Goal: Transaction & Acquisition: Purchase product/service

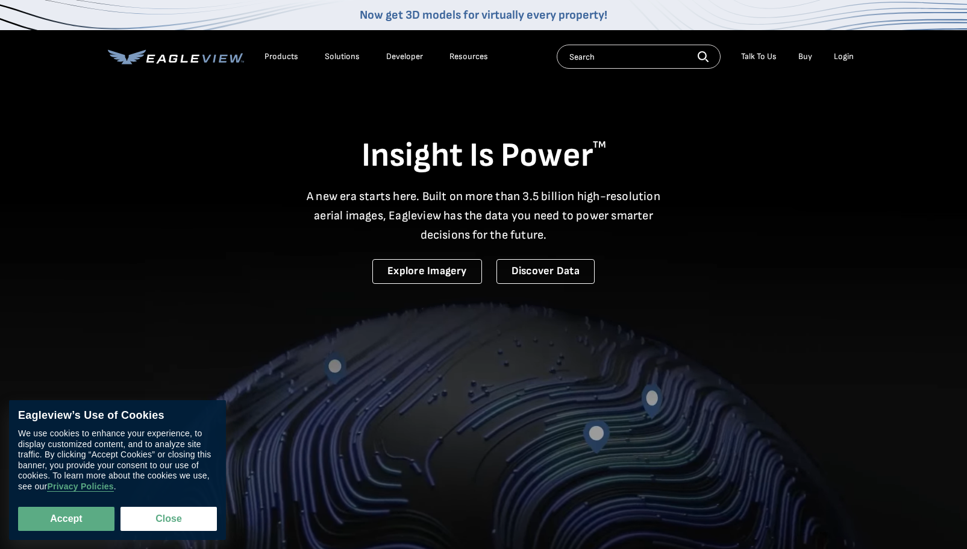
click at [807, 57] on link "Buy" at bounding box center [805, 56] width 14 height 11
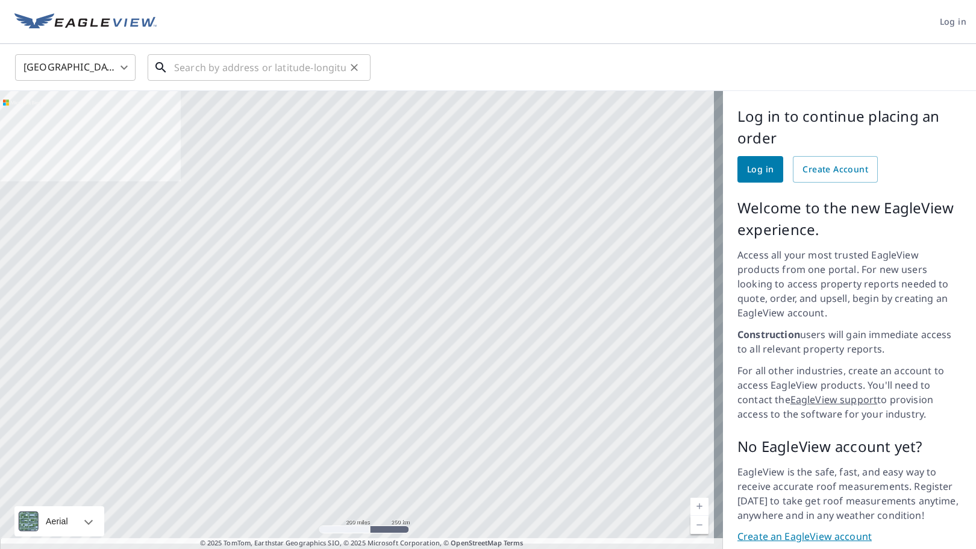
click at [302, 65] on input "text" at bounding box center [260, 68] width 172 height 34
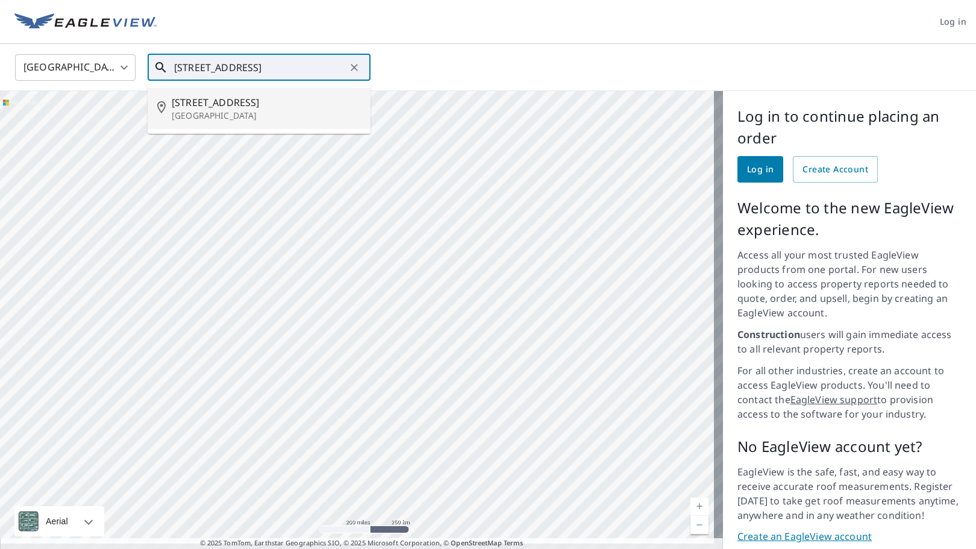
click at [239, 111] on div "[STREET_ADDRESS]" at bounding box center [266, 108] width 189 height 27
type input "[STREET_ADDRESS]"
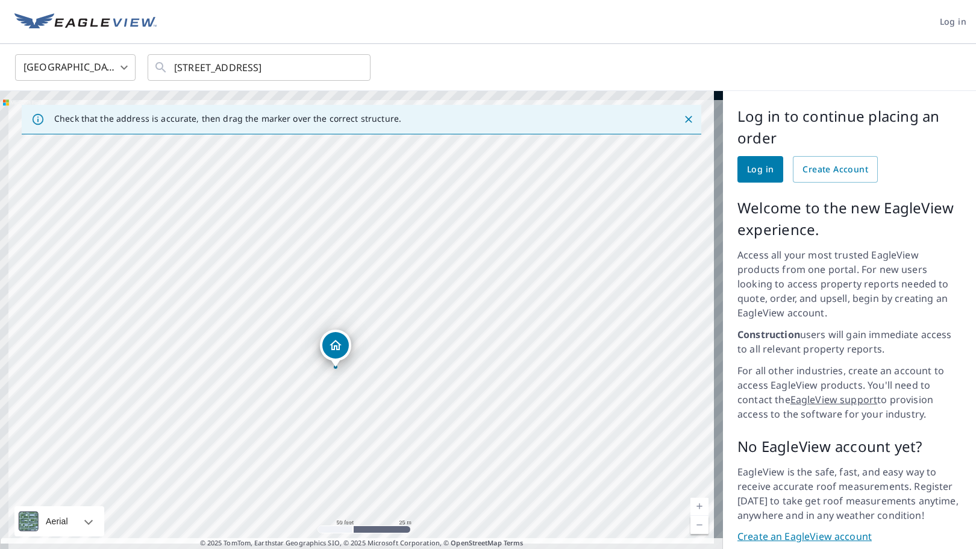
drag, startPoint x: 393, startPoint y: 351, endPoint x: 477, endPoint y: 435, distance: 118.4
click at [477, 435] on div "10300 4th St N Saint Petersburg, FL 33716" at bounding box center [361, 324] width 723 height 467
drag, startPoint x: 306, startPoint y: 395, endPoint x: 309, endPoint y: 462, distance: 67.5
click at [309, 462] on div "10300 4th St N Saint Petersburg, FL 33716" at bounding box center [361, 324] width 723 height 467
drag, startPoint x: 345, startPoint y: 380, endPoint x: 372, endPoint y: 420, distance: 48.1
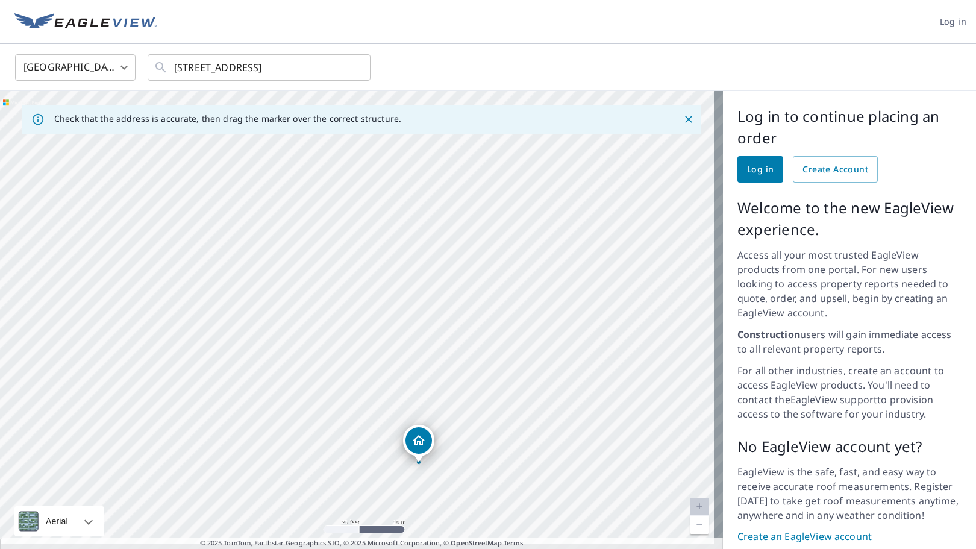
click at [372, 420] on div "10300 4th St N Saint Petersburg, FL 33716" at bounding box center [361, 324] width 723 height 467
drag, startPoint x: 560, startPoint y: 253, endPoint x: 510, endPoint y: 273, distance: 53.8
click at [512, 267] on div "10300 4th St N Saint Petersburg, FL 33716" at bounding box center [361, 324] width 723 height 467
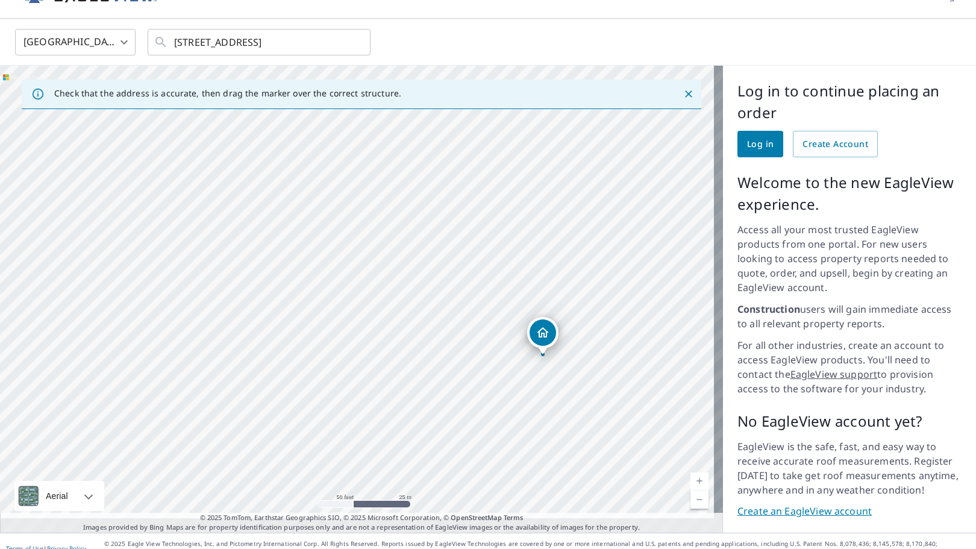
click at [831, 504] on link "Create an EagleView account" at bounding box center [849, 511] width 224 height 14
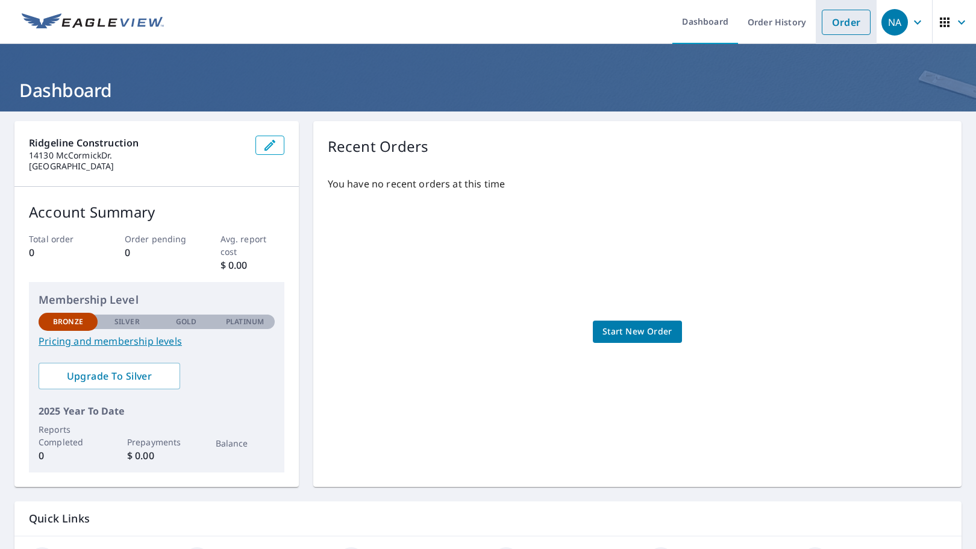
click at [844, 25] on link "Order" at bounding box center [846, 22] width 49 height 25
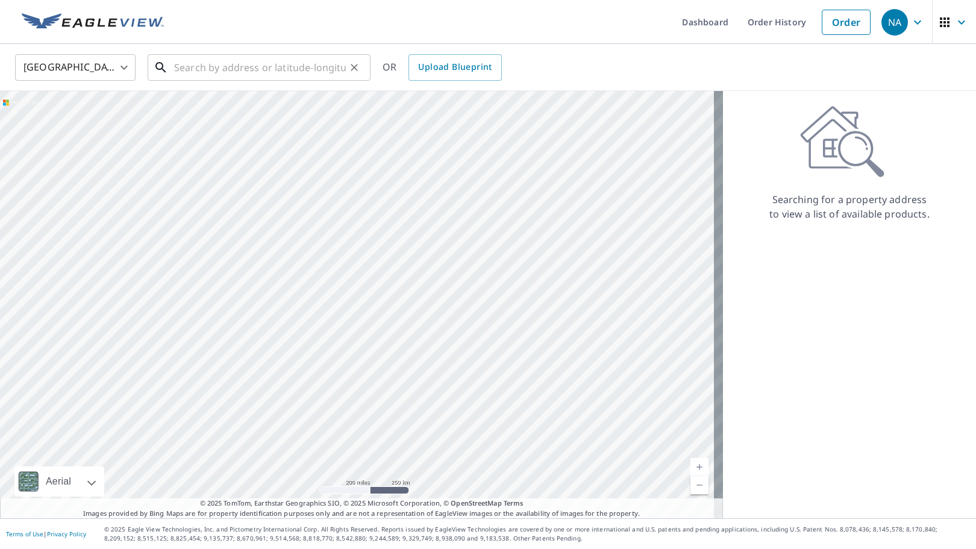
click at [301, 64] on input "text" at bounding box center [260, 68] width 172 height 34
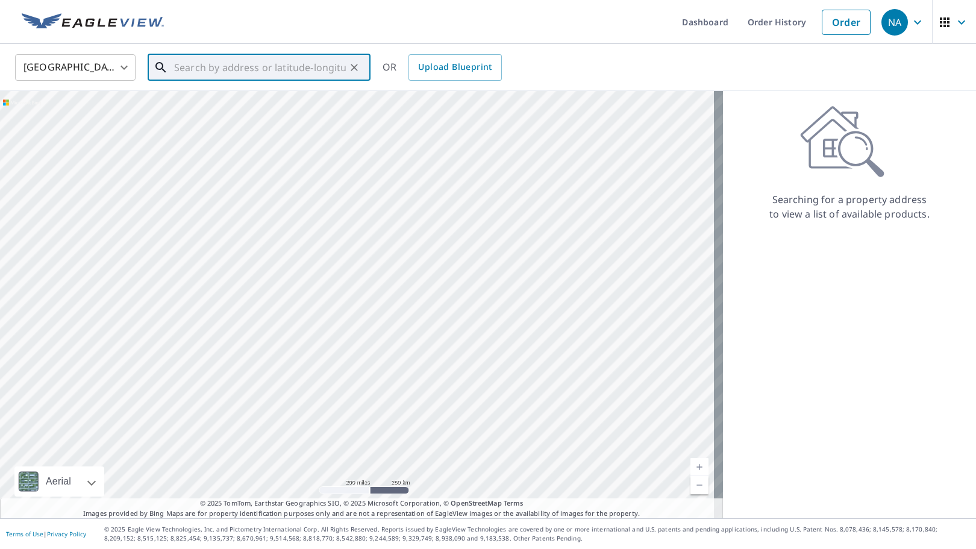
click at [290, 69] on input "text" at bounding box center [260, 68] width 172 height 34
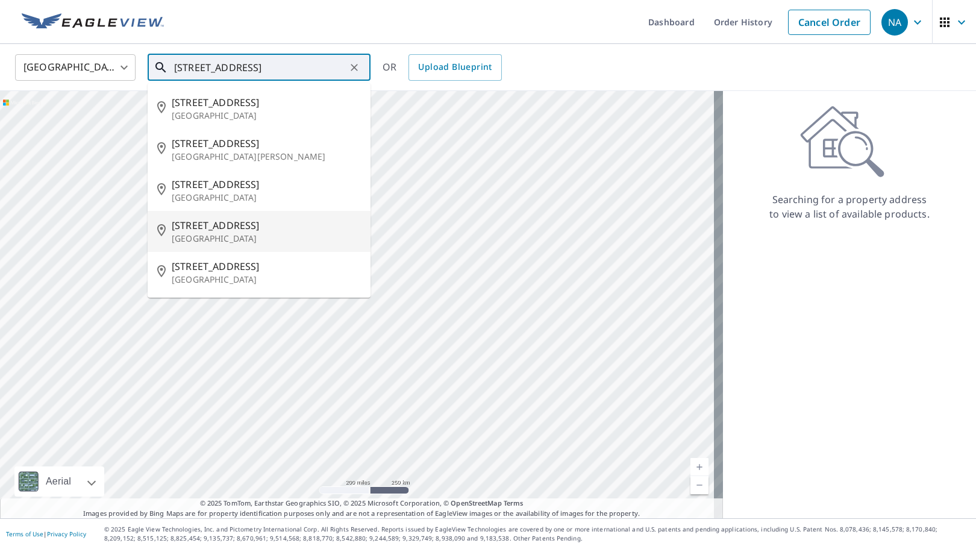
click at [200, 233] on p "[GEOGRAPHIC_DATA]" at bounding box center [266, 239] width 189 height 12
type input "[STREET_ADDRESS]"
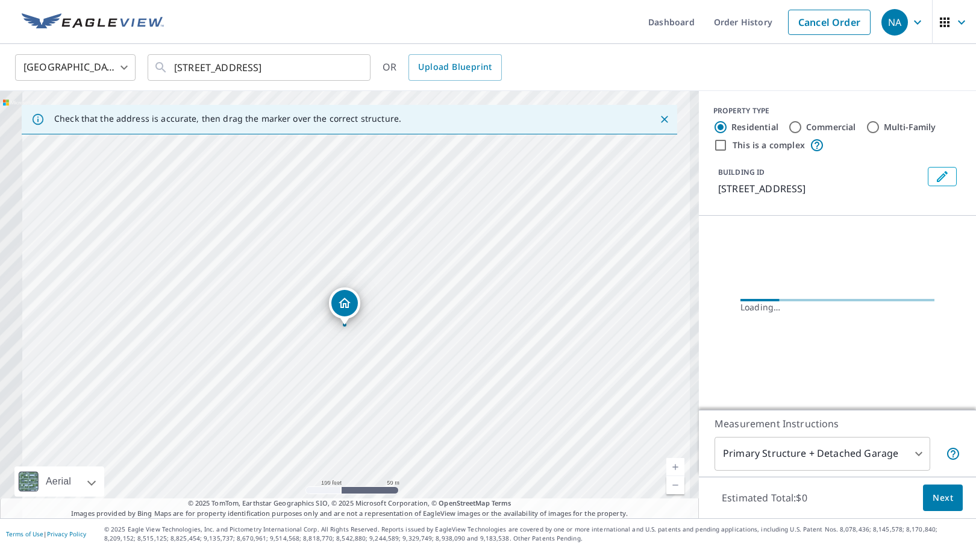
drag, startPoint x: 437, startPoint y: 337, endPoint x: 464, endPoint y: 328, distance: 28.0
click at [464, 328] on div "[STREET_ADDRESS]" at bounding box center [349, 304] width 699 height 427
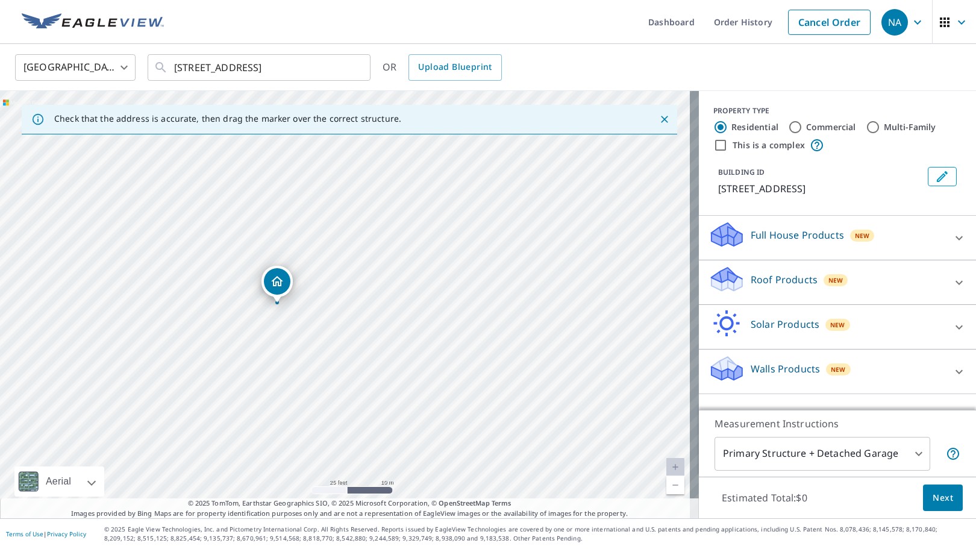
drag, startPoint x: 450, startPoint y: 333, endPoint x: 524, endPoint y: 374, distance: 85.0
click at [524, 374] on div "[STREET_ADDRESS]" at bounding box center [349, 304] width 699 height 427
drag, startPoint x: 413, startPoint y: 325, endPoint x: 380, endPoint y: 278, distance: 58.3
click at [952, 290] on icon at bounding box center [959, 282] width 14 height 14
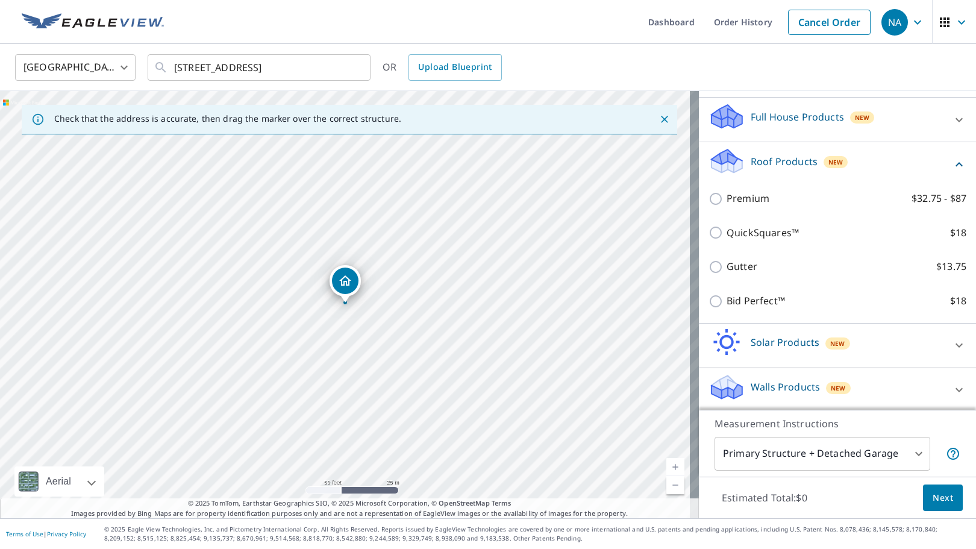
scroll to position [119, 0]
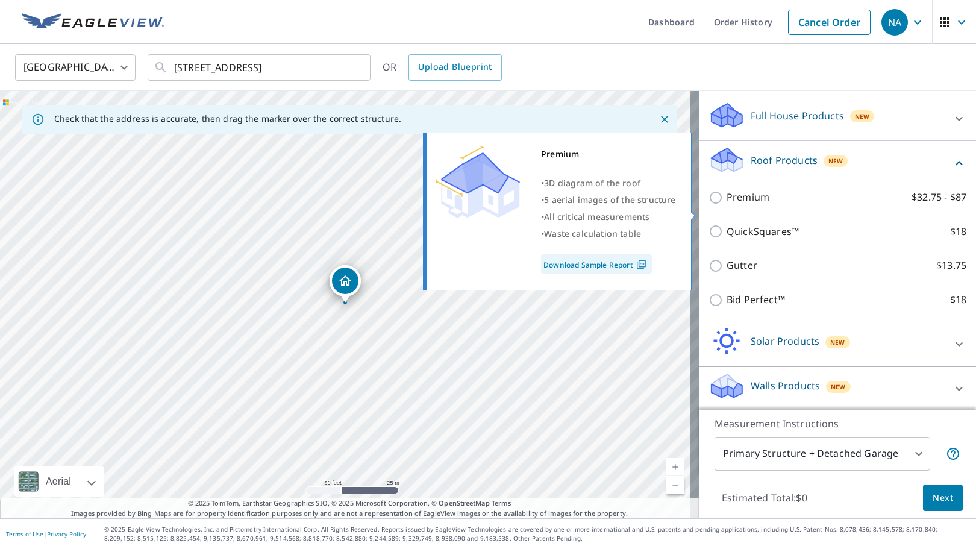
click at [745, 205] on p "Premium" at bounding box center [748, 197] width 43 height 15
click at [727, 205] on input "Premium $32.75 - $87" at bounding box center [717, 197] width 18 height 14
checkbox input "true"
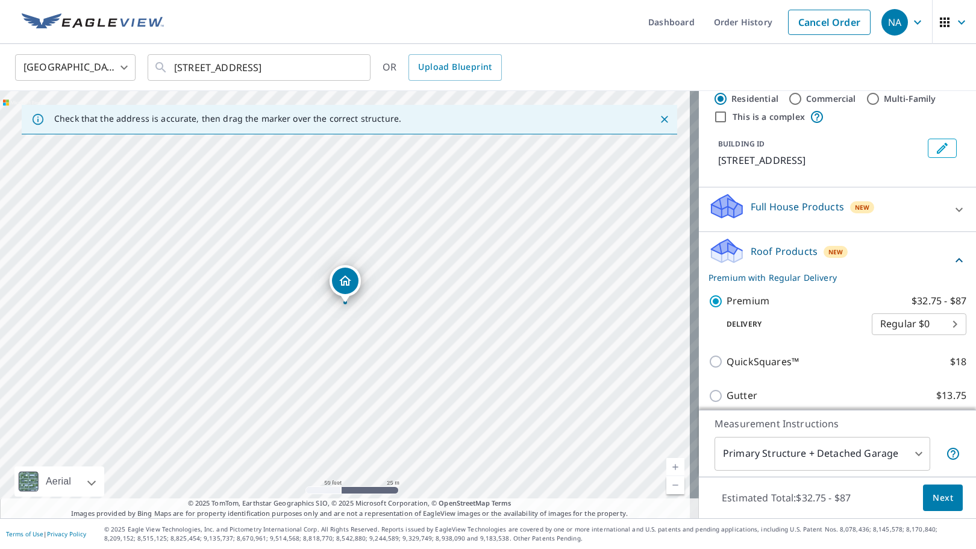
scroll to position [0, 0]
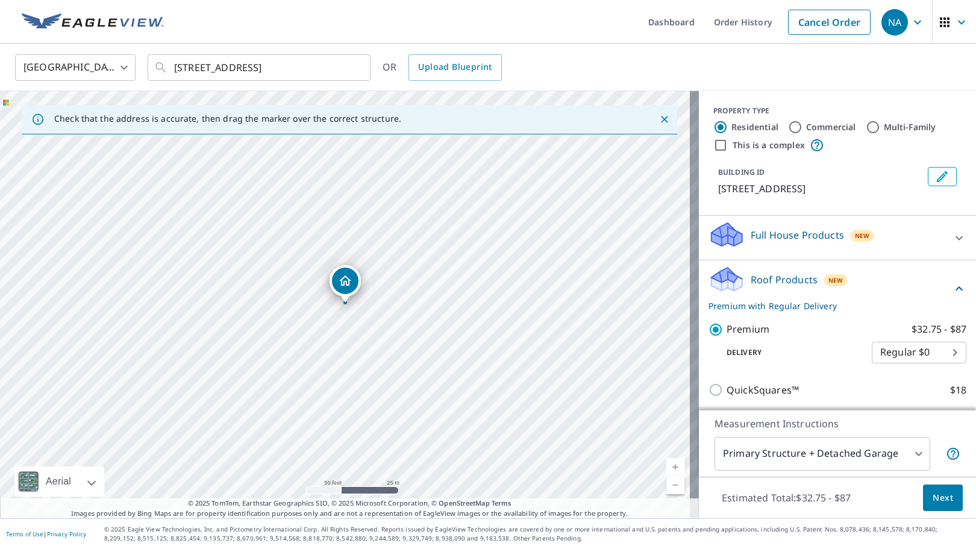
click at [806, 131] on label "Commercial" at bounding box center [831, 127] width 50 height 12
click at [800, 131] on input "Commercial" at bounding box center [795, 127] width 14 height 14
radio input "true"
type input "4"
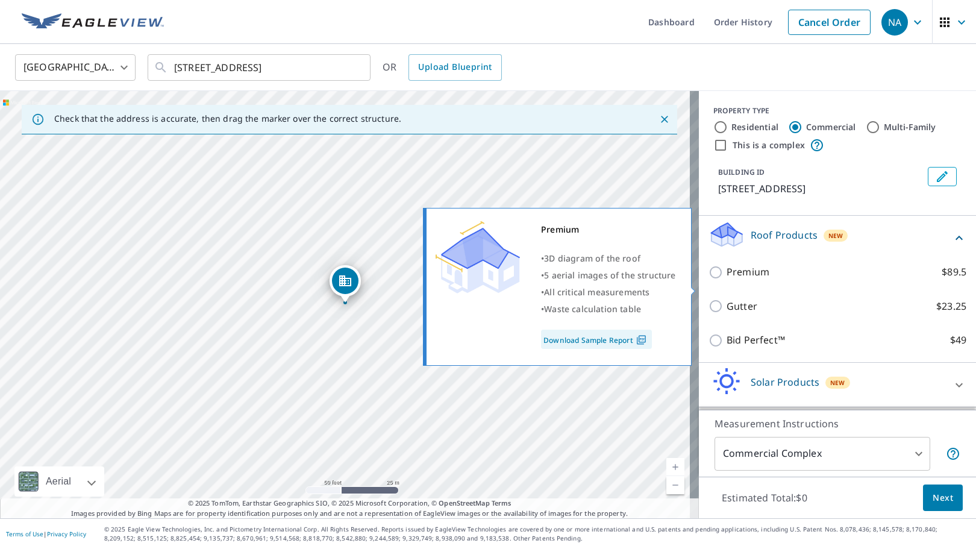
click at [765, 280] on label "Premium $89.5" at bounding box center [847, 271] width 240 height 15
click at [727, 280] on input "Premium $89.5" at bounding box center [717, 272] width 18 height 14
checkbox input "true"
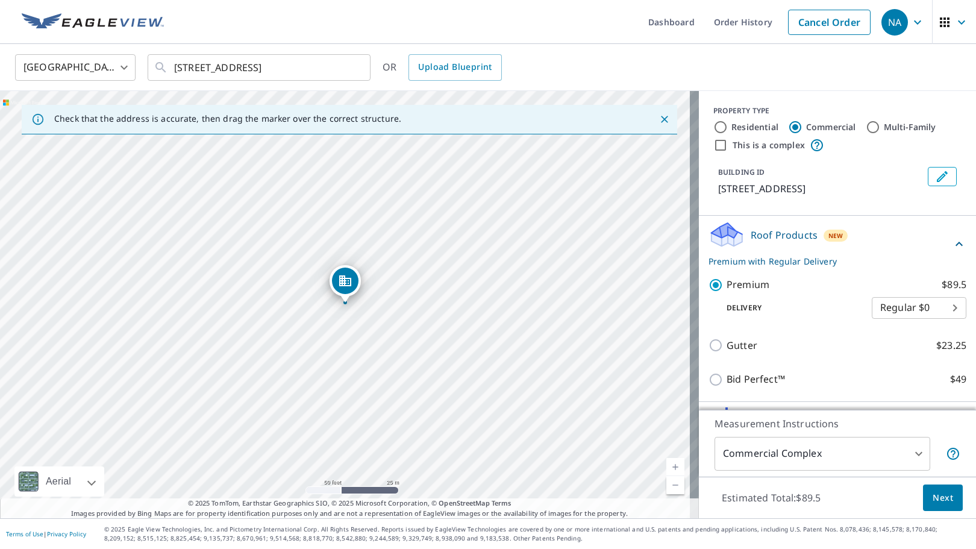
click at [714, 145] on input "This is a complex" at bounding box center [720, 145] width 14 height 14
checkbox input "true"
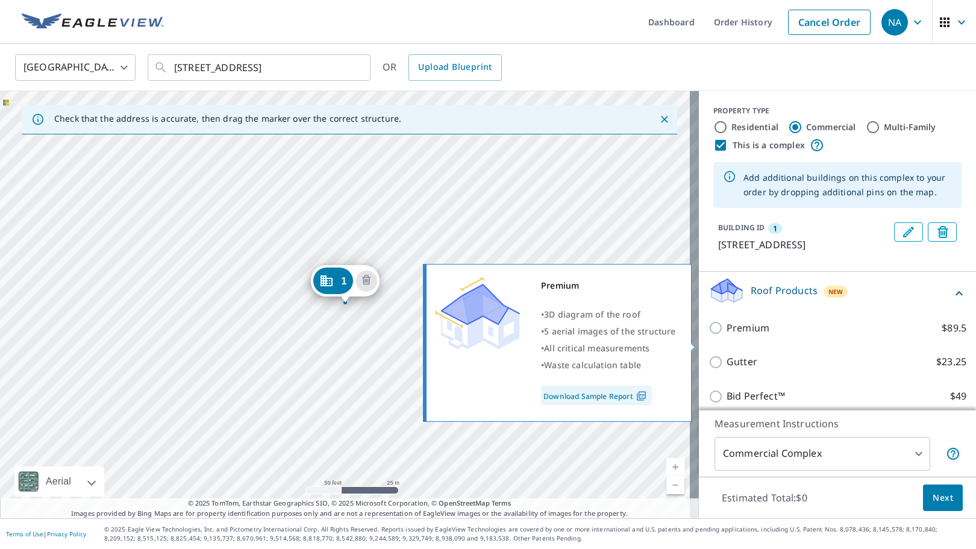
click at [748, 336] on p "Premium" at bounding box center [748, 328] width 43 height 15
click at [727, 335] on input "Premium $89.5" at bounding box center [717, 328] width 18 height 14
checkbox input "true"
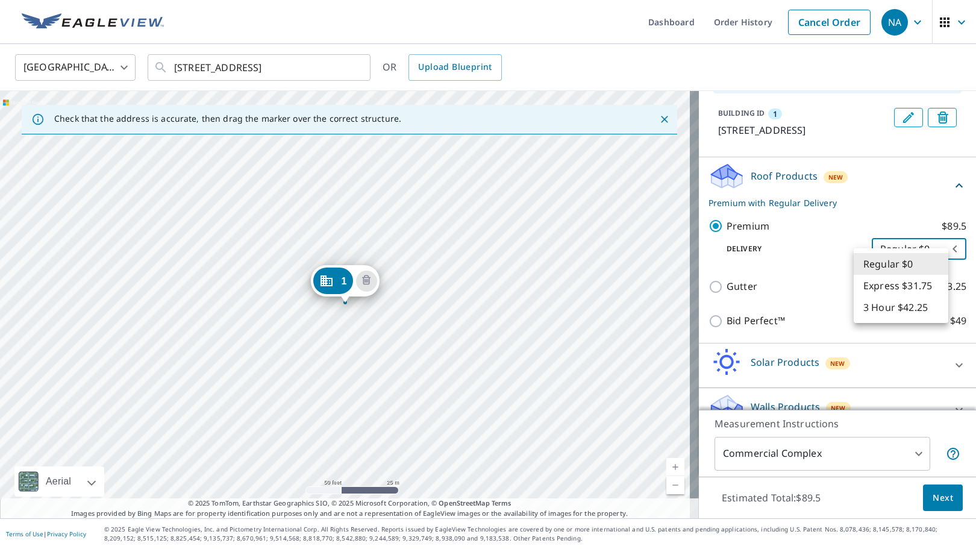
click at [935, 261] on body "NA NA Dashboard Order History Cancel Order NA United States US ​ 10300 4th St N…" at bounding box center [488, 274] width 976 height 549
click at [935, 261] on li "Regular $0" at bounding box center [901, 264] width 95 height 22
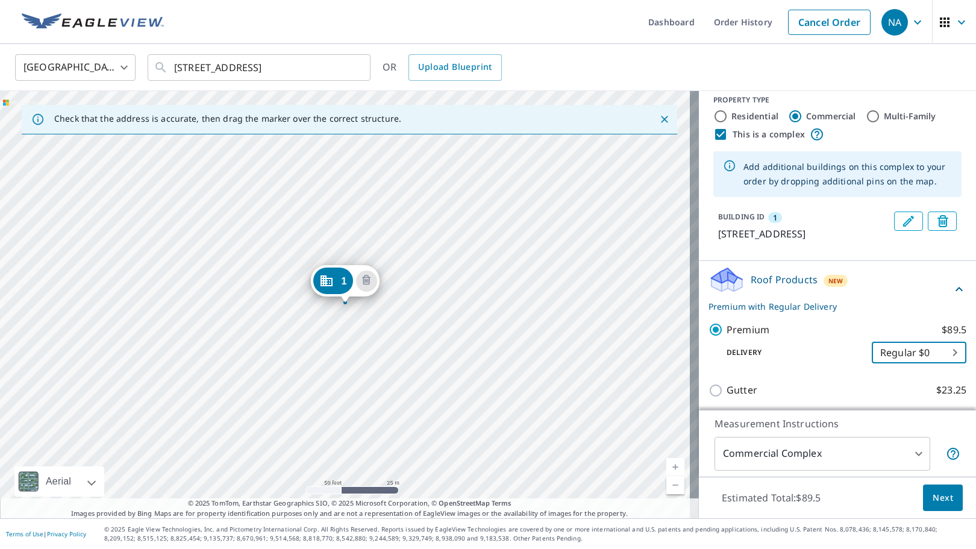
scroll to position [0, 0]
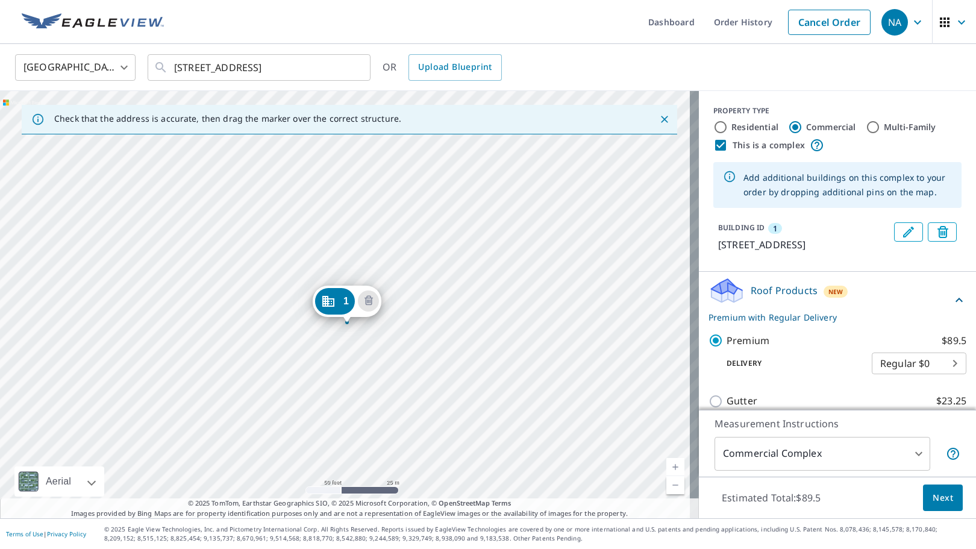
drag, startPoint x: 337, startPoint y: 280, endPoint x: 341, endPoint y: 302, distance: 22.0
click at [819, 189] on div "Add additional buildings on this complex to your order by dropping additional p…" at bounding box center [847, 185] width 208 height 39
click at [331, 283] on icon "Dropped pin, building 1, Commercial property, 10401 Roosevelt Blvd N Saint Pete…" at bounding box center [326, 280] width 12 height 11
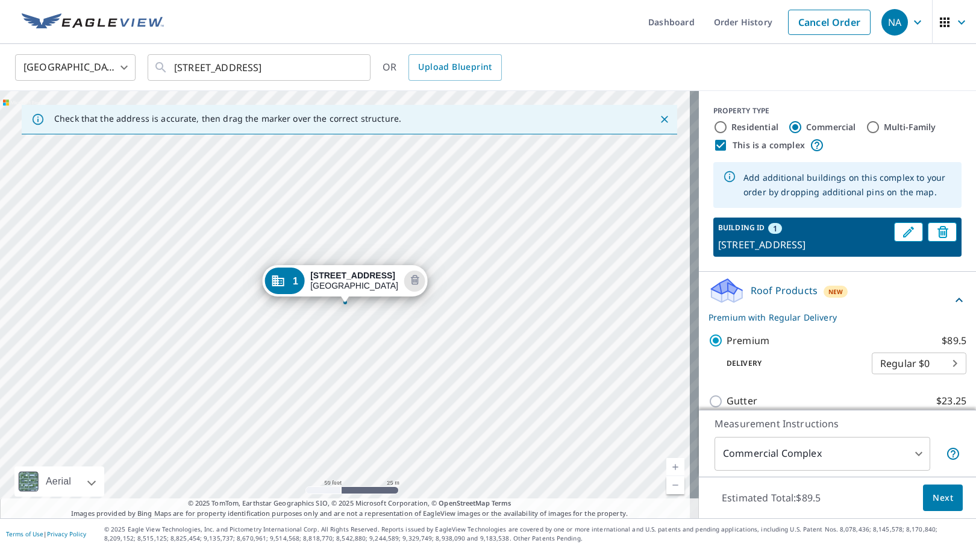
click at [840, 202] on div "Add additional buildings on this complex to your order by dropping additional p…" at bounding box center [847, 185] width 208 height 39
click at [849, 140] on div "PROPERTY TYPE Residential Commercial Multi-Family This is a complex" at bounding box center [837, 128] width 248 height 47
click at [849, 146] on div "This is a complex" at bounding box center [837, 145] width 248 height 14
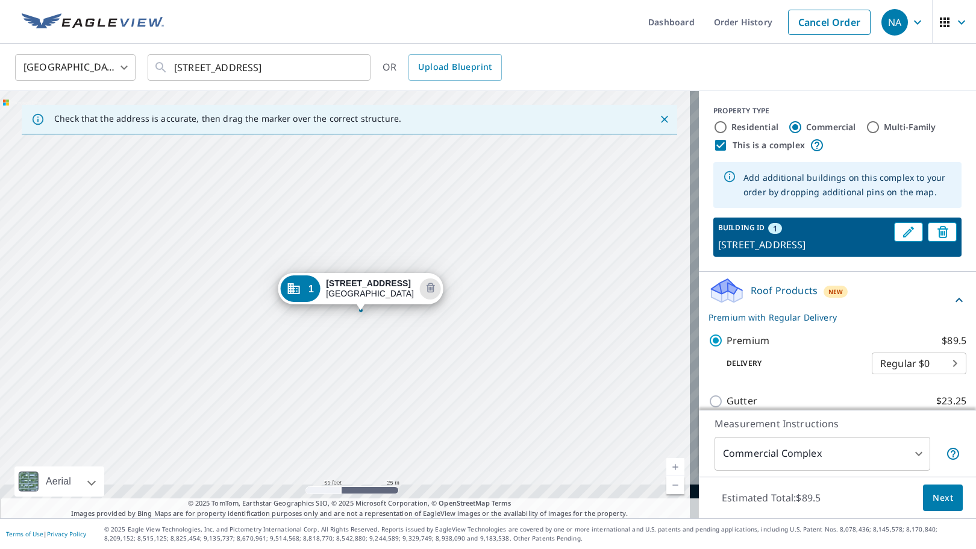
drag, startPoint x: 460, startPoint y: 219, endPoint x: 475, endPoint y: 227, distance: 17.5
click at [475, 227] on div "1 10401 Roosevelt Blvd N Saint Petersburg, FL 33716" at bounding box center [349, 304] width 699 height 427
click at [901, 236] on icon "Edit building 1" at bounding box center [908, 232] width 14 height 14
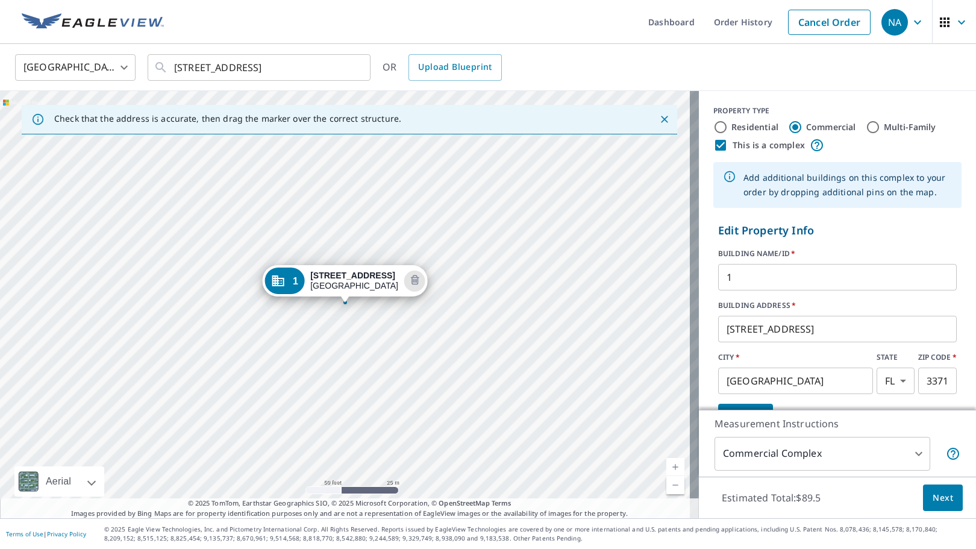
click at [910, 457] on body "NA NA Dashboard Order History Cancel Order NA United States US ​ 10300 4th St N…" at bounding box center [488, 274] width 976 height 549
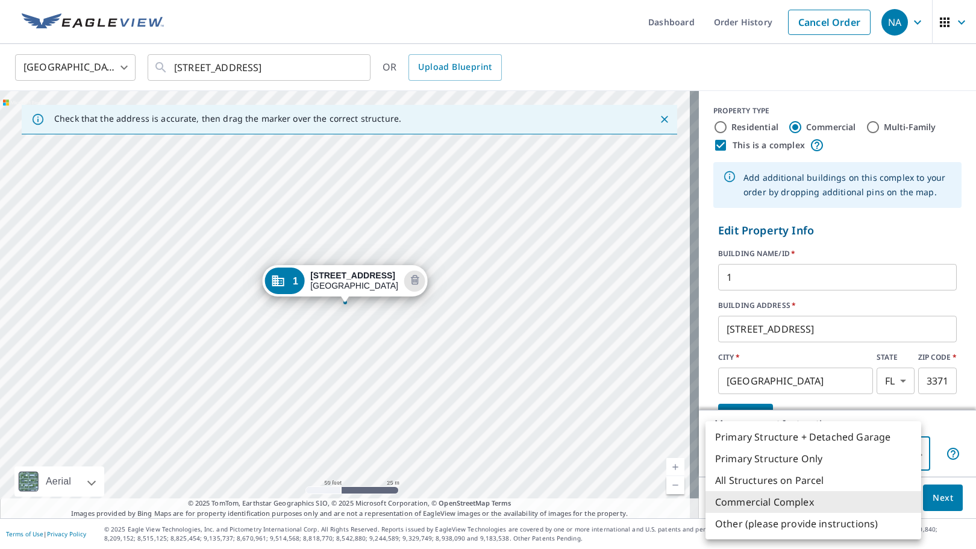
click at [820, 505] on li "Commercial Complex" at bounding box center [813, 502] width 216 height 22
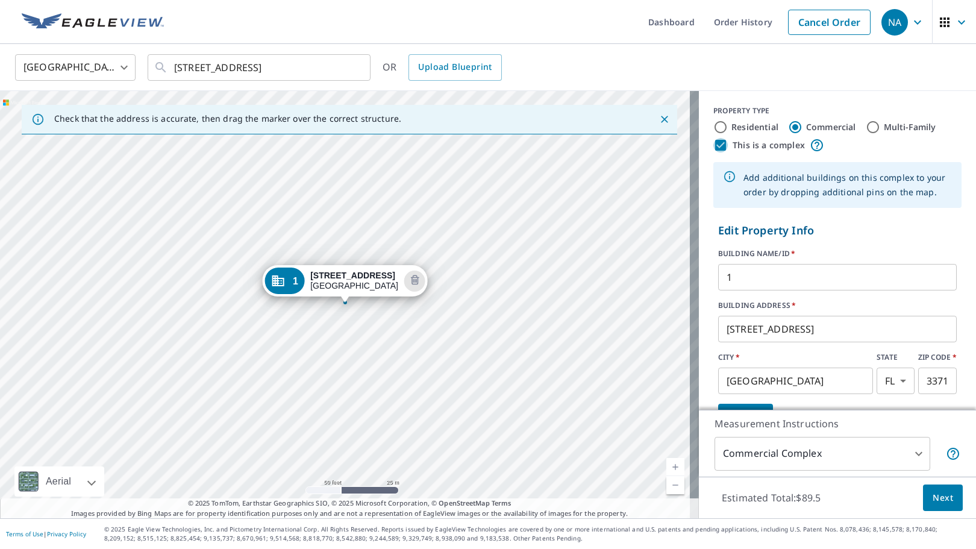
drag, startPoint x: 718, startPoint y: 145, endPoint x: 716, endPoint y: 151, distance: 6.3
click at [716, 146] on input "This is a complex" at bounding box center [720, 145] width 14 height 14
checkbox input "false"
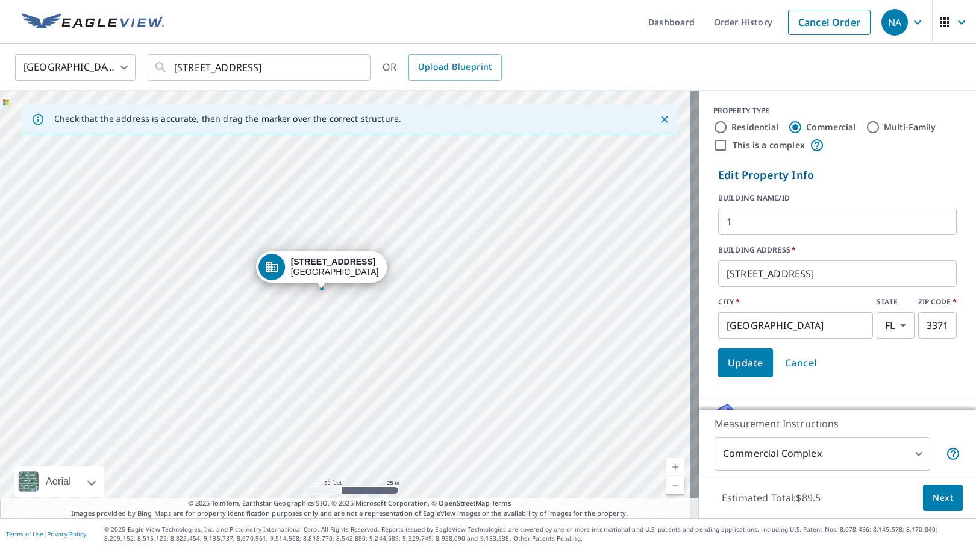
drag, startPoint x: 488, startPoint y: 255, endPoint x: 467, endPoint y: 247, distance: 22.5
click at [464, 243] on div "10401 Roosevelt Blvd N Saint Petersburg, FL 33716" at bounding box center [349, 304] width 699 height 427
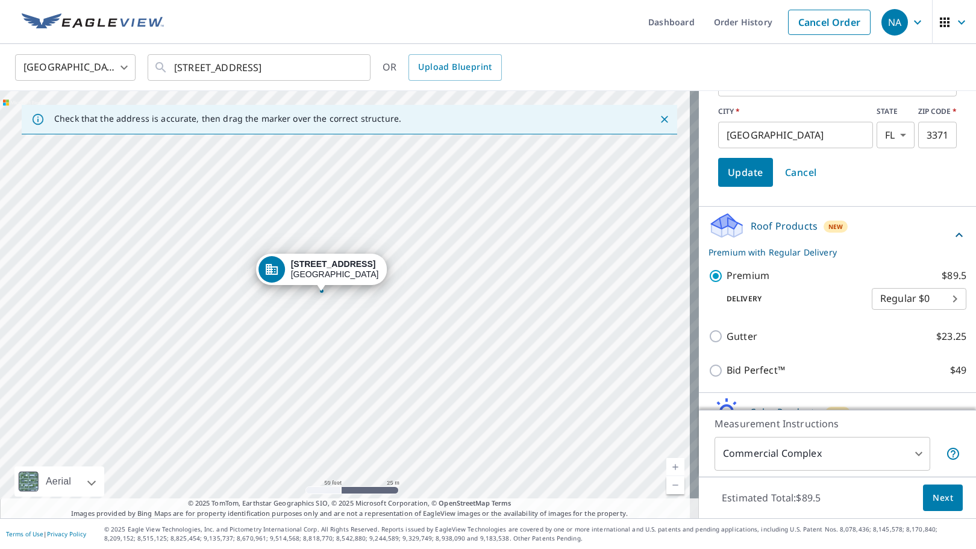
scroll to position [264, 0]
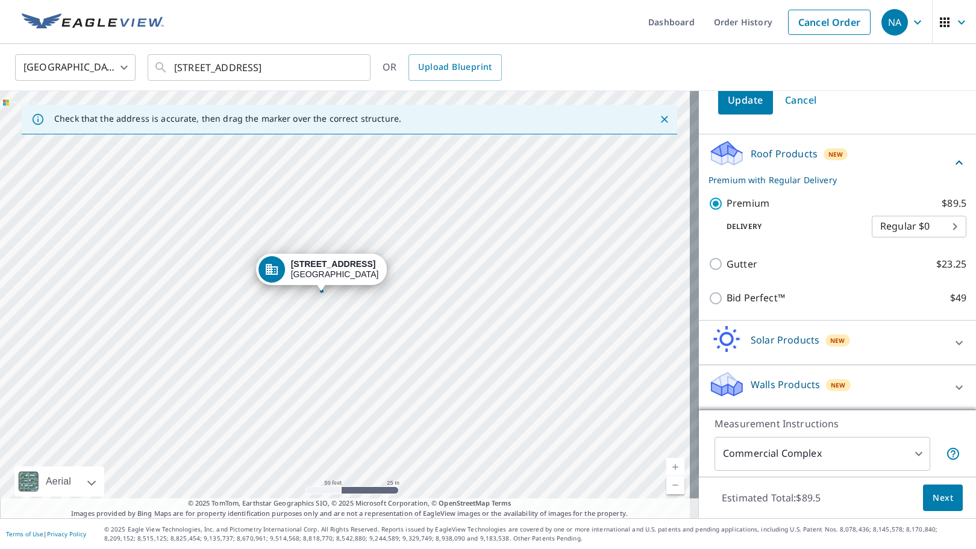
click at [933, 498] on span "Next" at bounding box center [943, 497] width 20 height 15
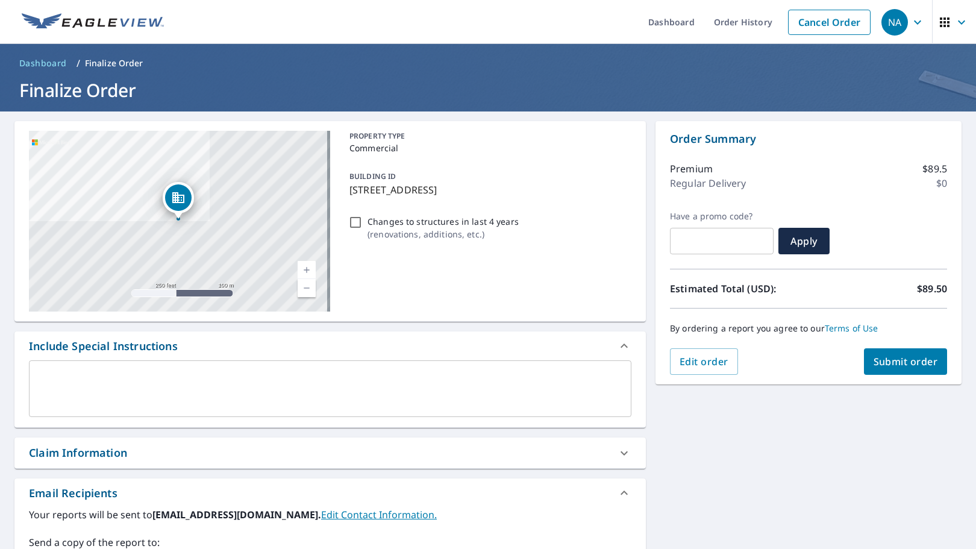
click at [336, 377] on textarea at bounding box center [330, 389] width 586 height 34
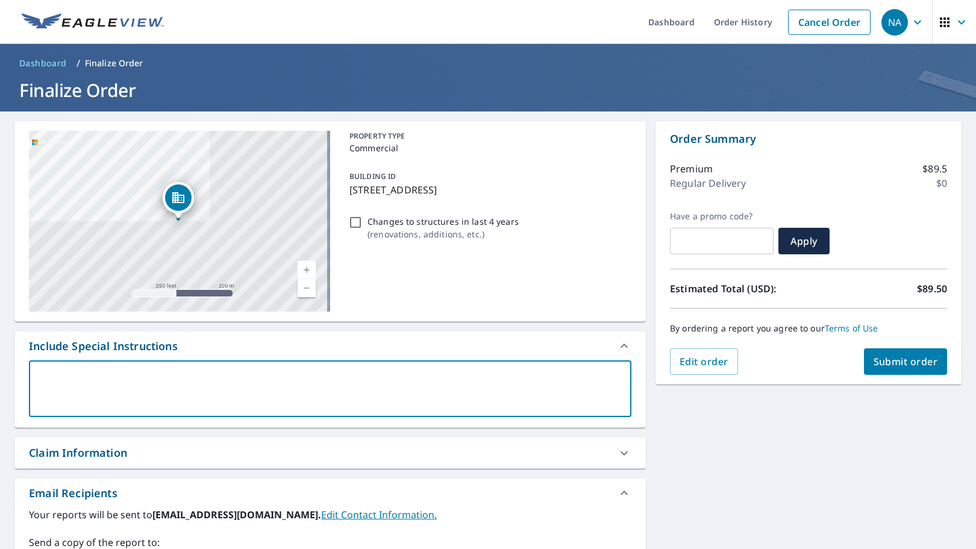
type textarea "P"
type textarea "x"
type textarea "Pl"
type textarea "x"
type textarea "Ple"
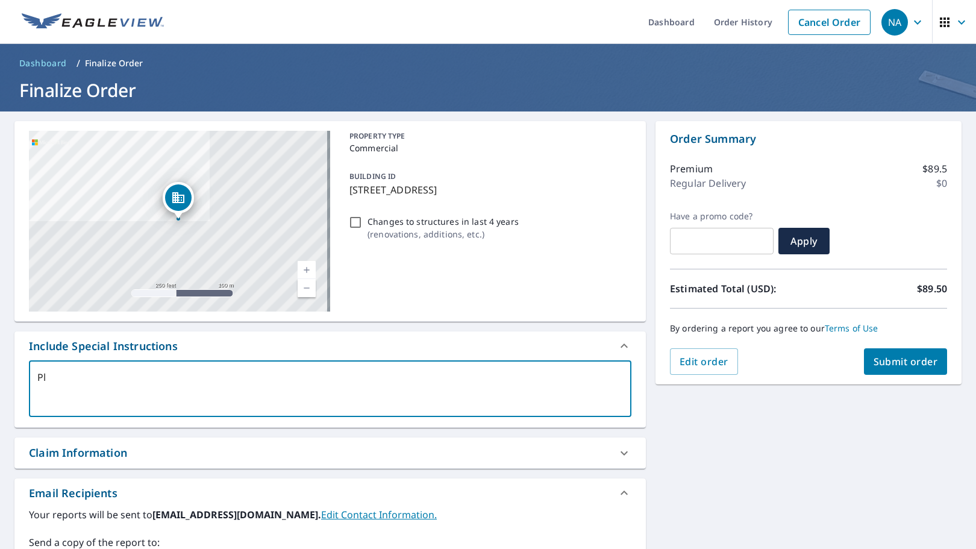
type textarea "x"
type textarea "Plea"
type textarea "x"
type textarea "Pleas"
type textarea "x"
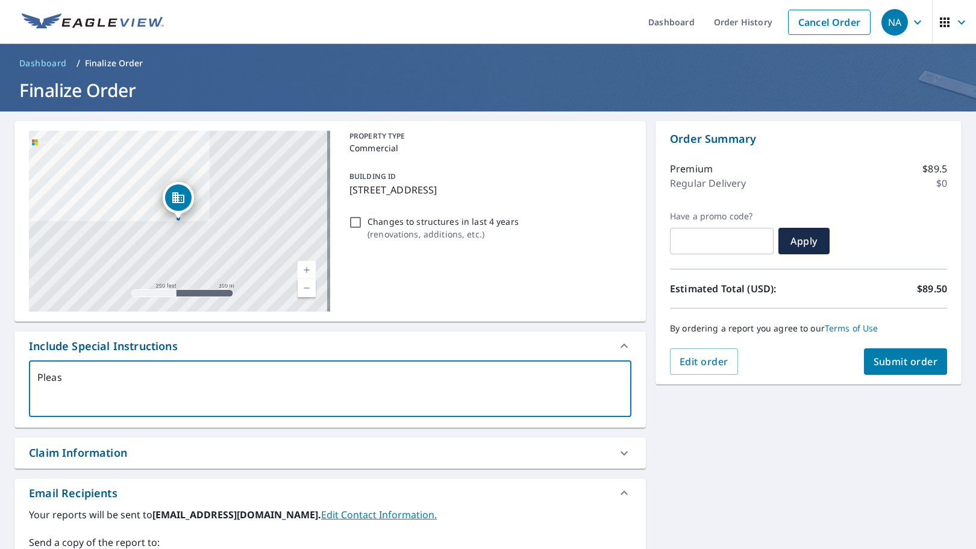
type textarea "Please"
type textarea "x"
type textarea "Please"
type textarea "x"
type textarea "Please in"
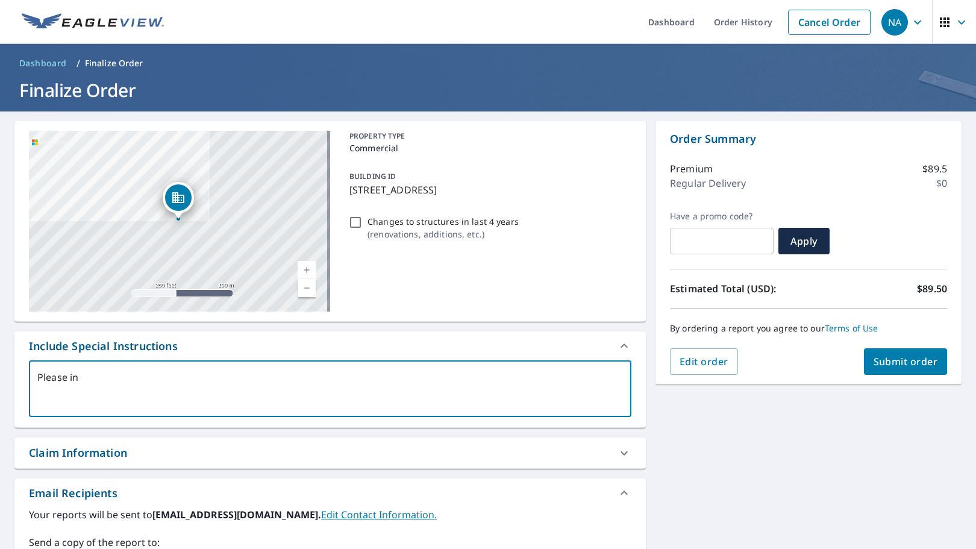
type textarea "x"
type textarea "Please incl"
type textarea "x"
type textarea "Please inclu"
type textarea "x"
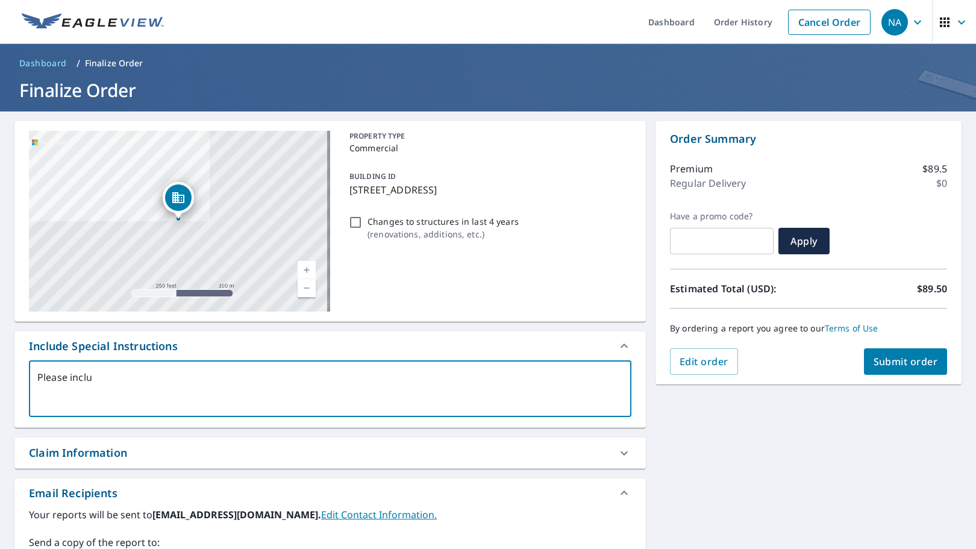
type textarea "Please includ"
type textarea "x"
type textarea "Please include"
type textarea "x"
type textarea "Please include"
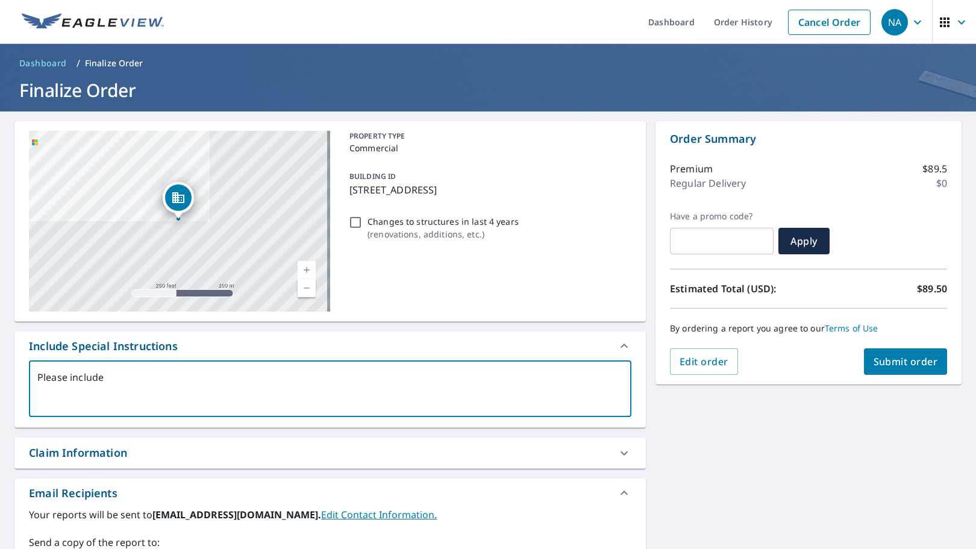
type textarea "x"
type textarea "Please include a"
type textarea "x"
type textarea "Please include al"
type textarea "x"
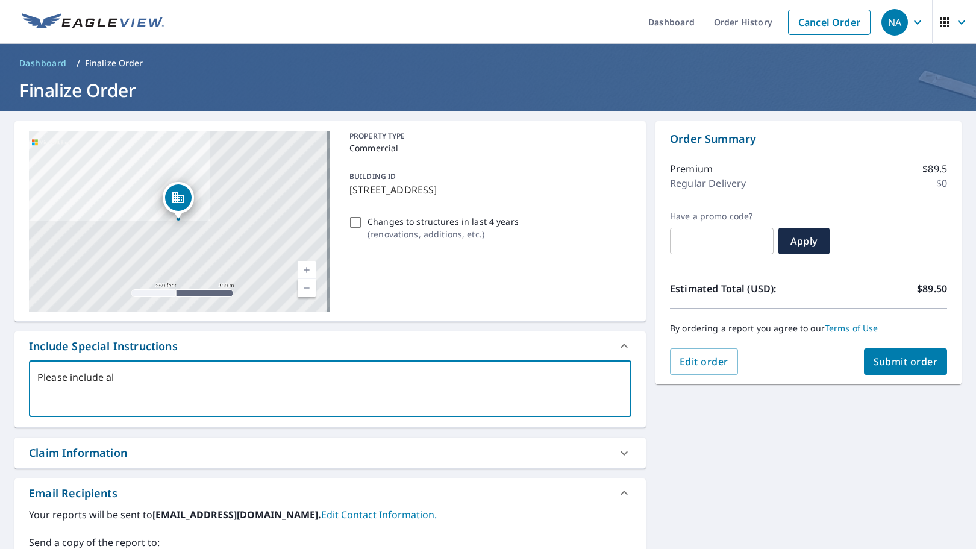
type textarea "Please include all"
type textarea "x"
type textarea "Please include all"
type textarea "x"
type textarea "Please include all a"
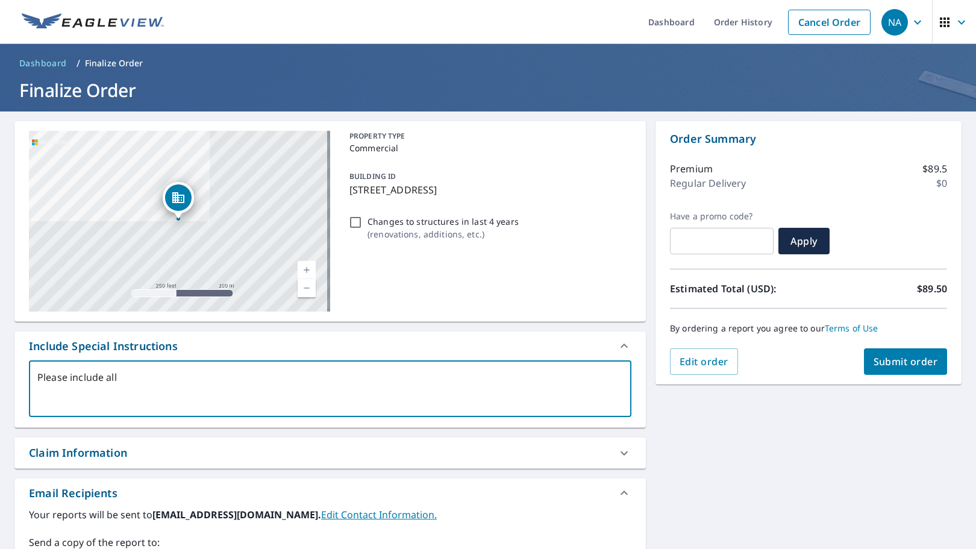
type textarea "x"
type textarea "Please include all ar"
type textarea "x"
type textarea "Please include all are"
type textarea "x"
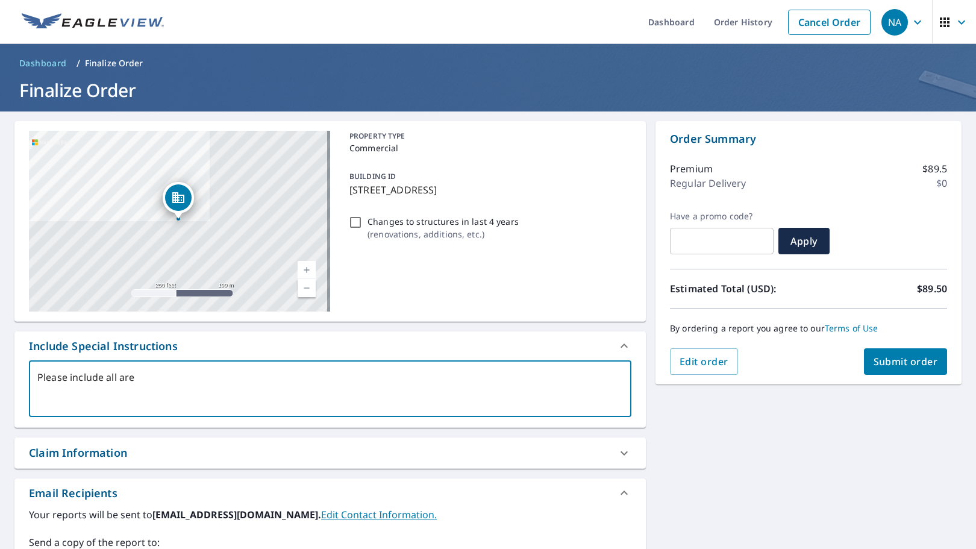
type textarea "Please include all area"
type textarea "x"
type textarea "Please include all areas"
type textarea "x"
type textarea "Please include all areas"
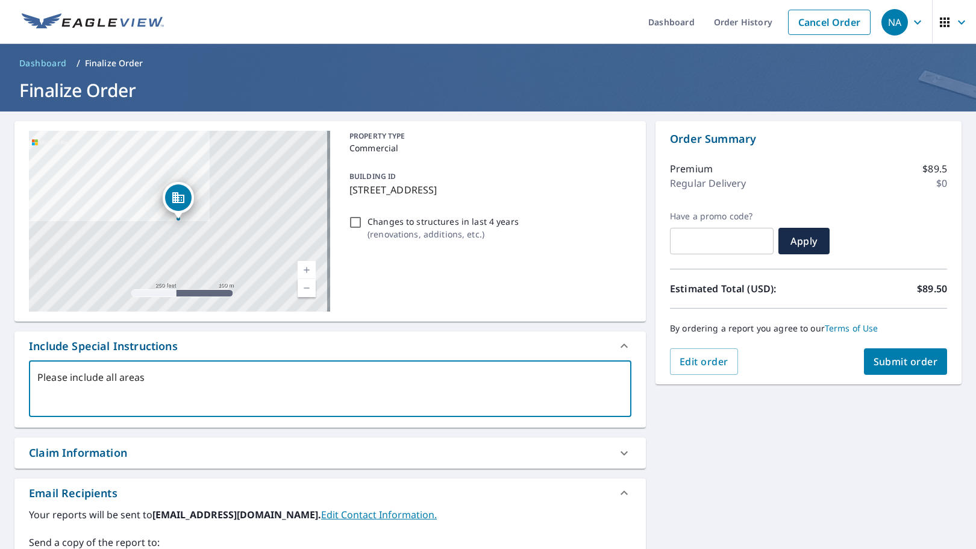
type textarea "x"
type textarea "Please include all areas a"
type textarea "x"
type textarea "Please include all areas at"
type textarea "x"
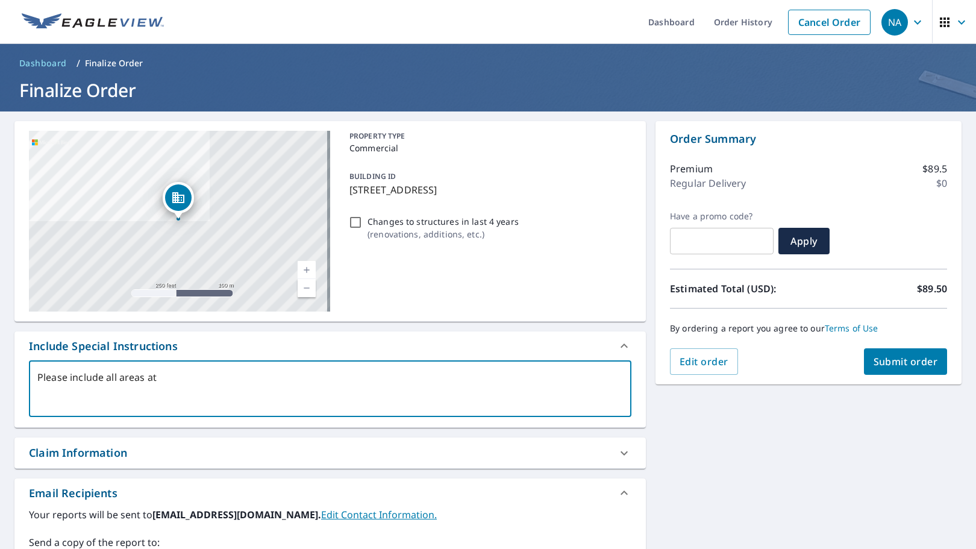
type textarea "Please include all areas att"
type textarea "x"
type textarea "Please include all areas atta"
type textarea "x"
type textarea "Please include all areas attac"
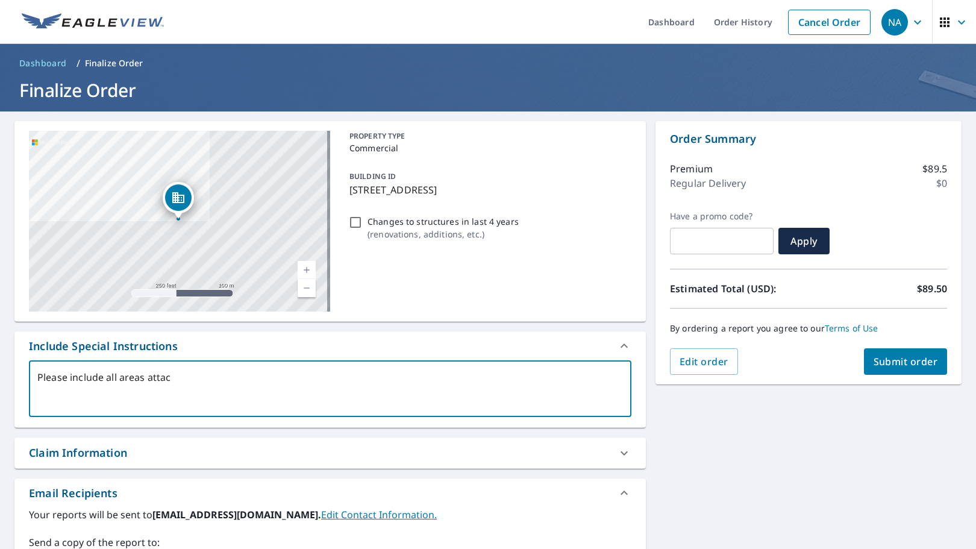
type textarea "x"
type textarea "Please include all areas attach"
type textarea "x"
type textarea "Please include all areas attache"
type textarea "x"
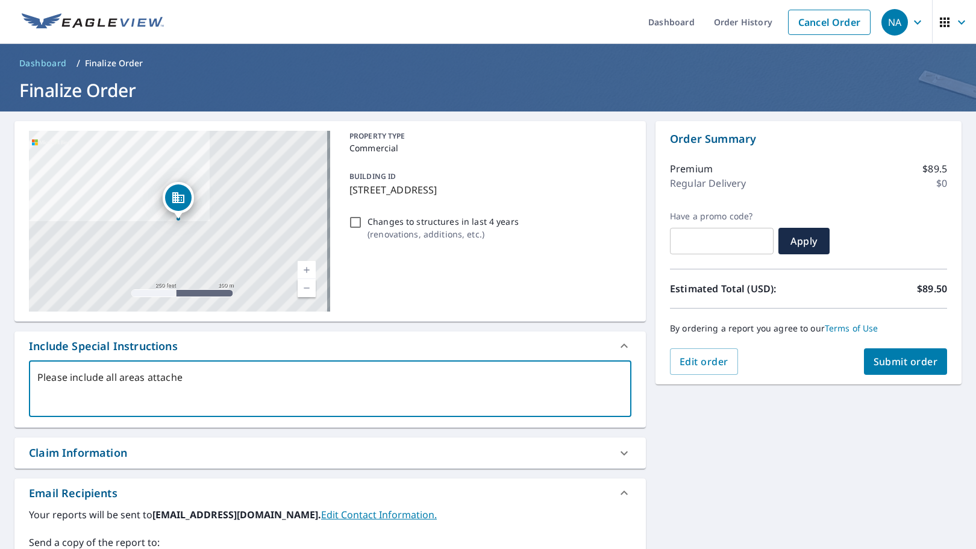
type textarea "Please include all areas attached"
type textarea "x"
type textarea "Please include all areas attached"
type textarea "x"
type textarea "Please include all areas attached t"
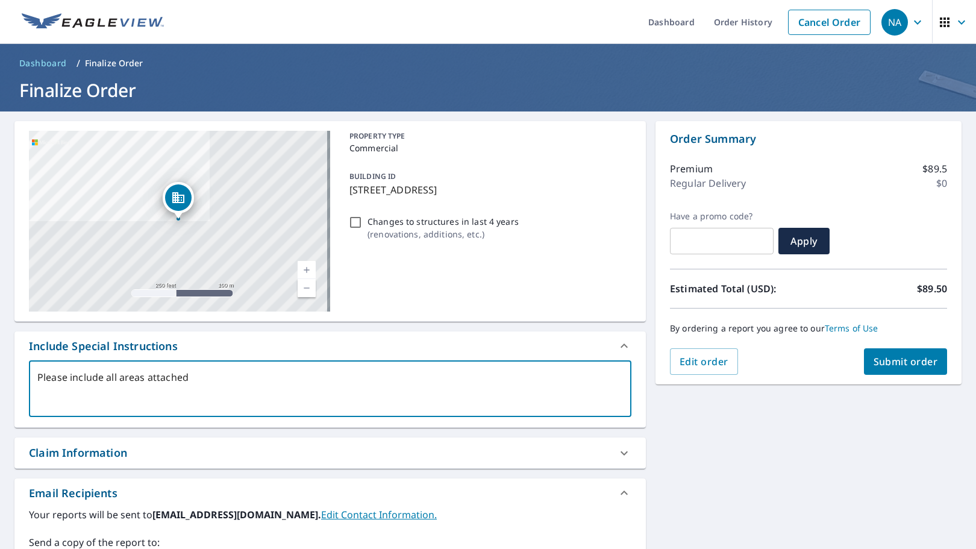
type textarea "x"
type textarea "Please include all areas attached to"
type textarea "x"
type textarea "Please include all areas attached to"
type textarea "x"
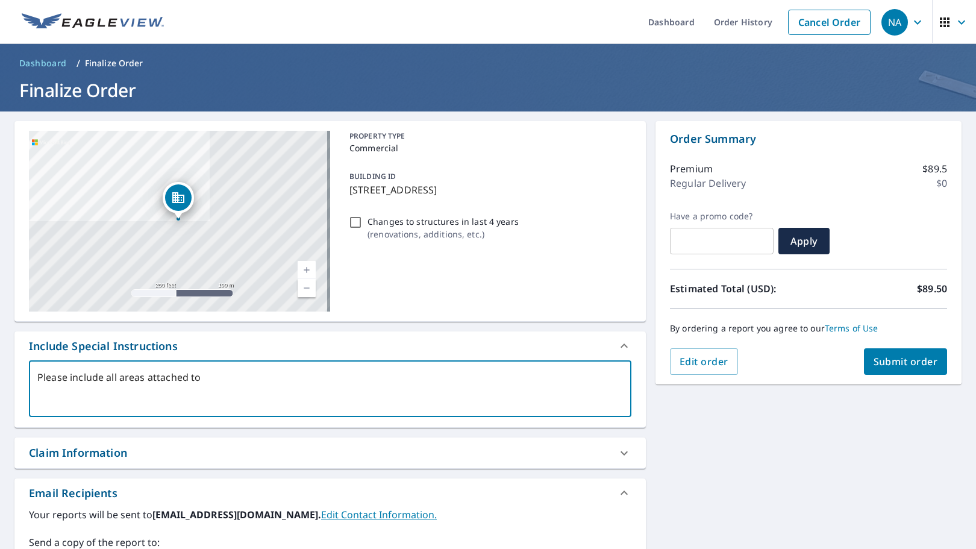
type textarea "Please include all areas attached to t"
type textarea "x"
type textarea "Please include all areas attached to th"
type textarea "x"
type textarea "Please include all areas attached to thi"
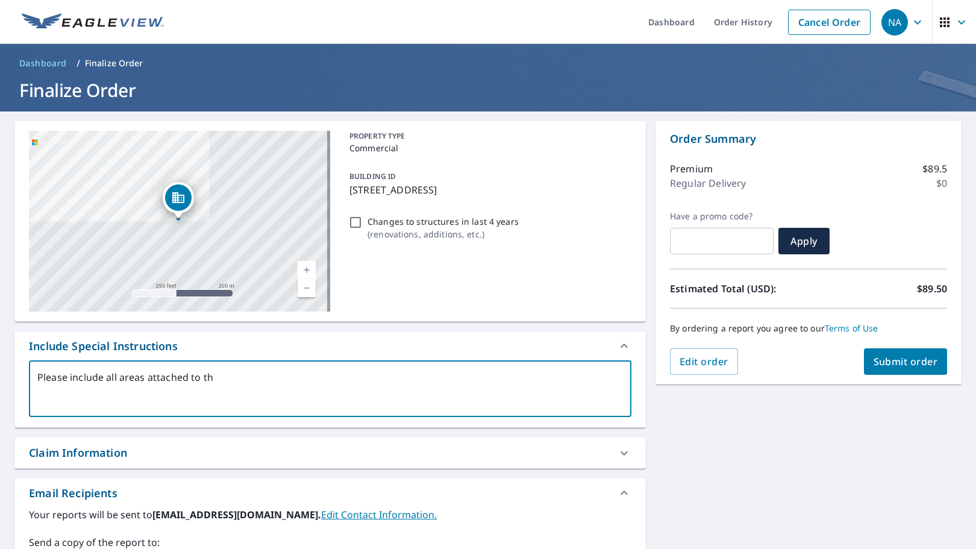
type textarea "x"
type textarea "Please include all areas attached to this"
type textarea "x"
type textarea "Please include all areas attached to this"
type textarea "x"
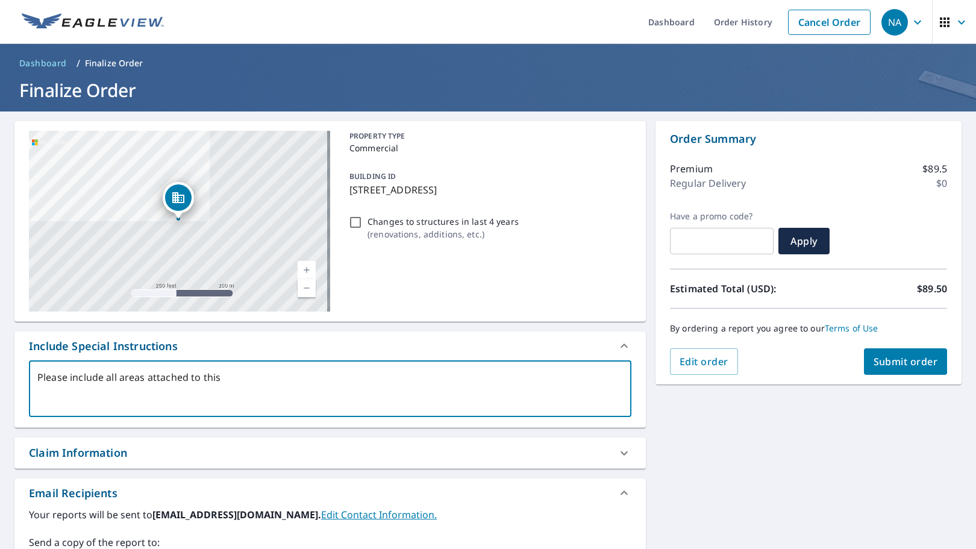
type textarea "Please include all areas attached to this b"
type textarea "x"
type textarea "Please include all areas attached to this bu"
type textarea "x"
type textarea "Please include all areas attached to this buiu"
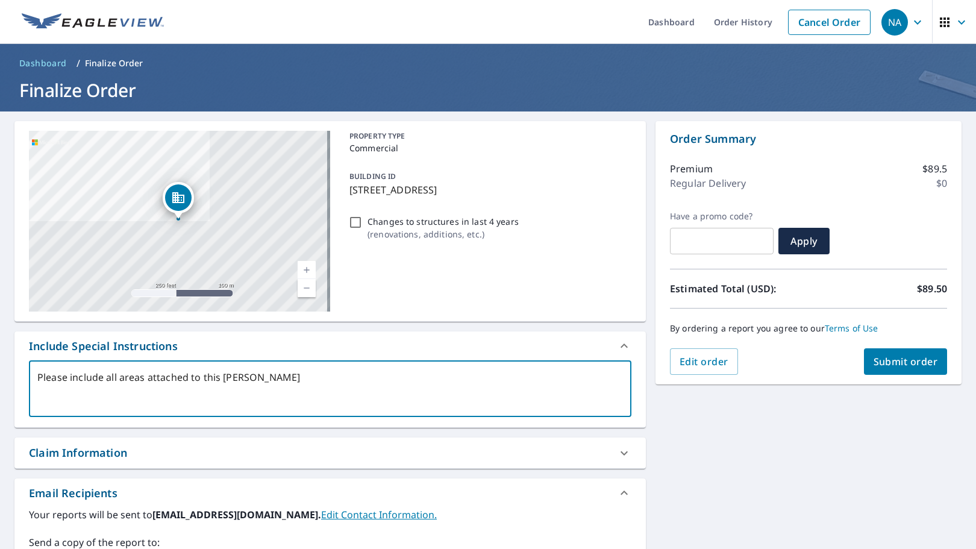
type textarea "x"
type textarea "Please include all areas attached to this buiul"
type textarea "x"
type textarea "Please include all areas attached to this buiuld"
type textarea "x"
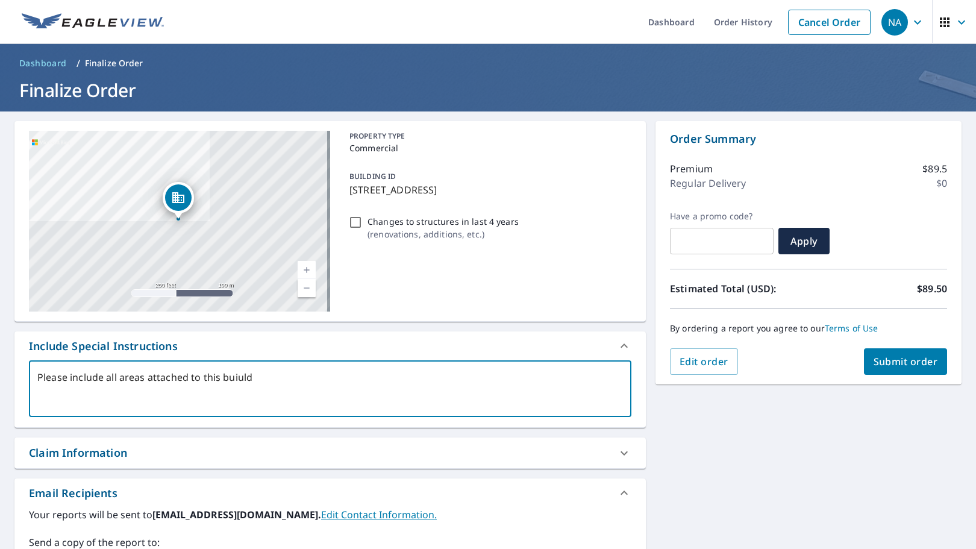
type textarea "Please include all areas attached to this buiuldi"
type textarea "x"
type textarea "Please include all areas attached to this buiuldin"
type textarea "x"
type textarea "Please include all areas attached to this buiulding"
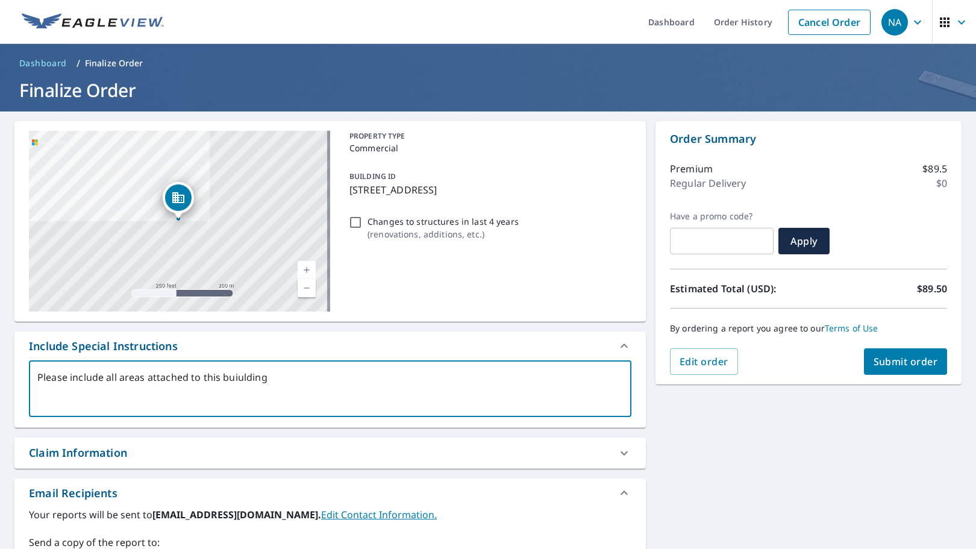
type textarea "x"
type textarea "Please include all areas attached to this buiulding"
type textarea "x"
type textarea "Please include all areas attached to this buiuldin"
type textarea "x"
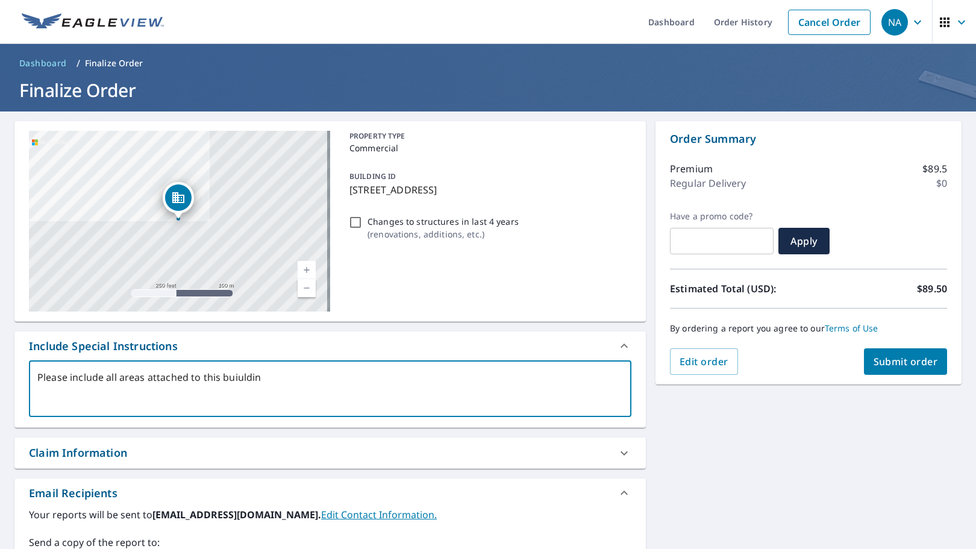
type textarea "Please include all areas attached to this buiuldi"
type textarea "x"
type textarea "Please include all areas attached to this buiuld"
type textarea "x"
type textarea "Please include all areas attached to this buiul"
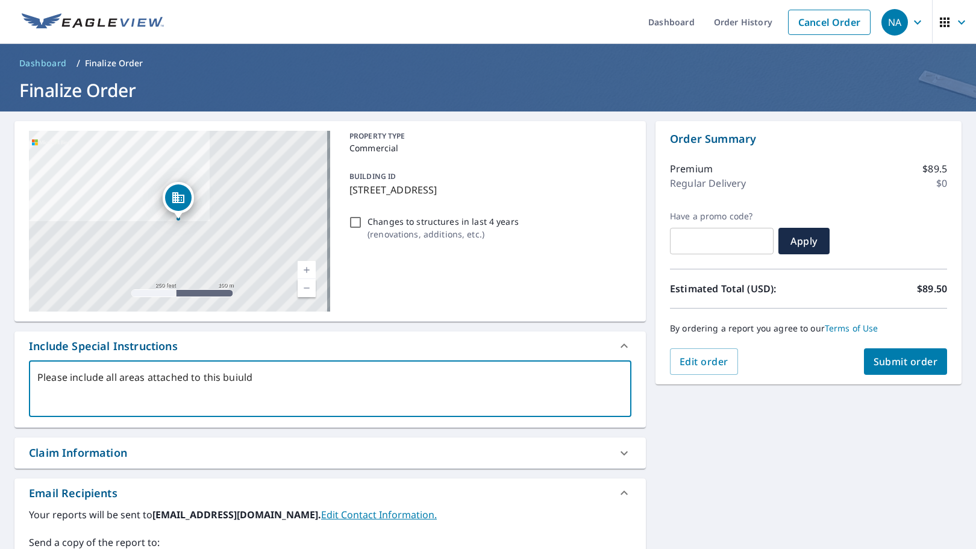
type textarea "x"
type textarea "Please include all areas attached to this buiu"
type textarea "x"
type textarea "Please include all areas attached to this bui"
type textarea "x"
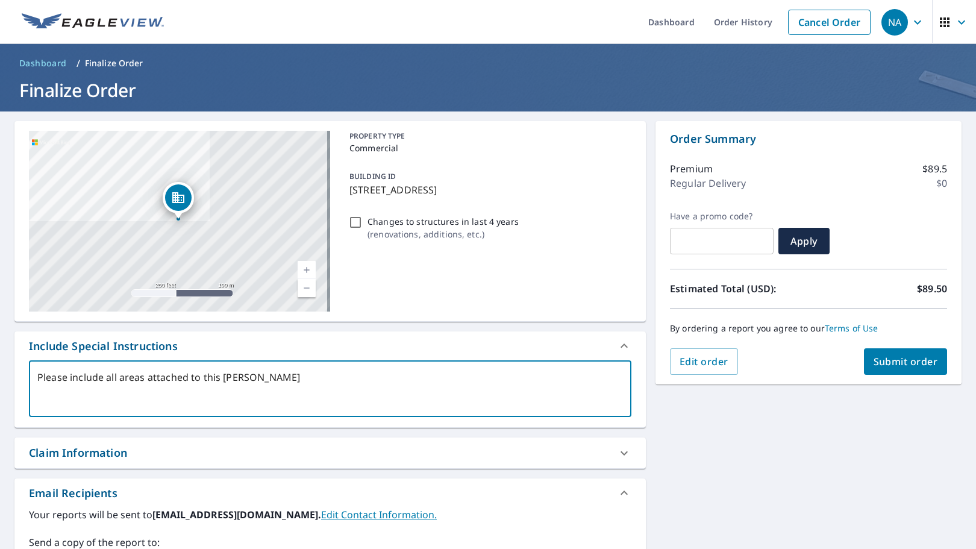
type textarea "Please include all areas attached to this buil"
type textarea "x"
type textarea "Please include all areas attached to this build"
type textarea "x"
type textarea "Please include all areas attached to this buildi"
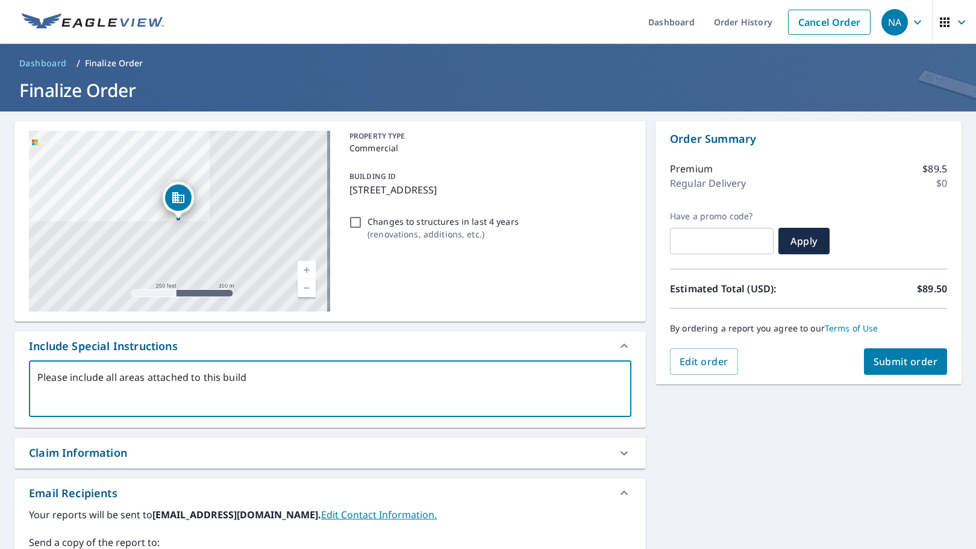
type textarea "x"
type textarea "Please include all areas attached to this buildin"
type textarea "x"
type textarea "Please include all areas attached to this building"
type textarea "x"
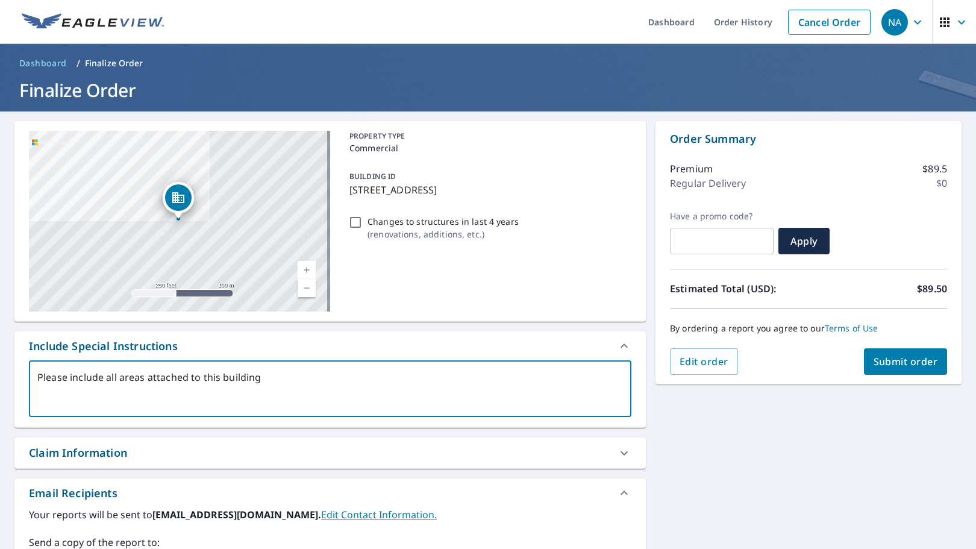
type textarea "Please include all areas attached to this building"
type textarea "x"
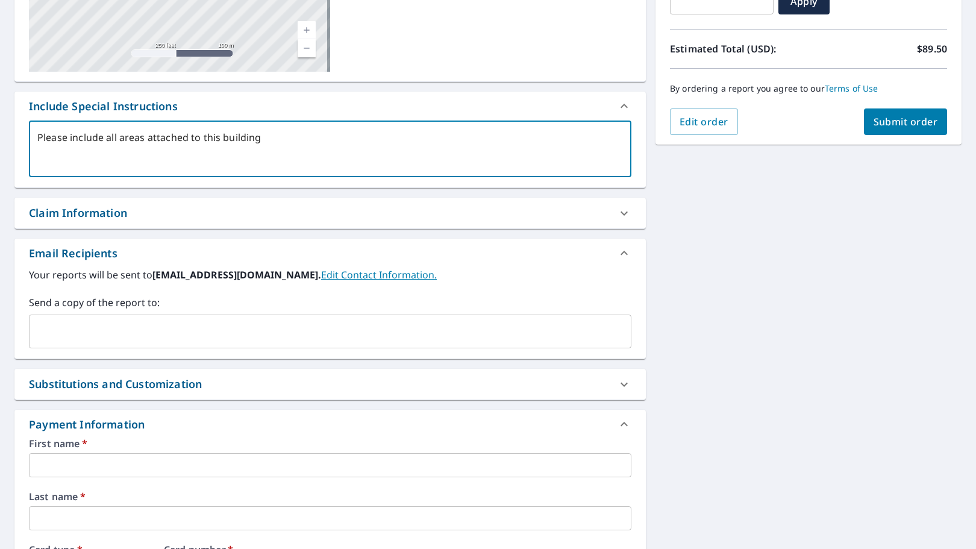
scroll to position [241, 0]
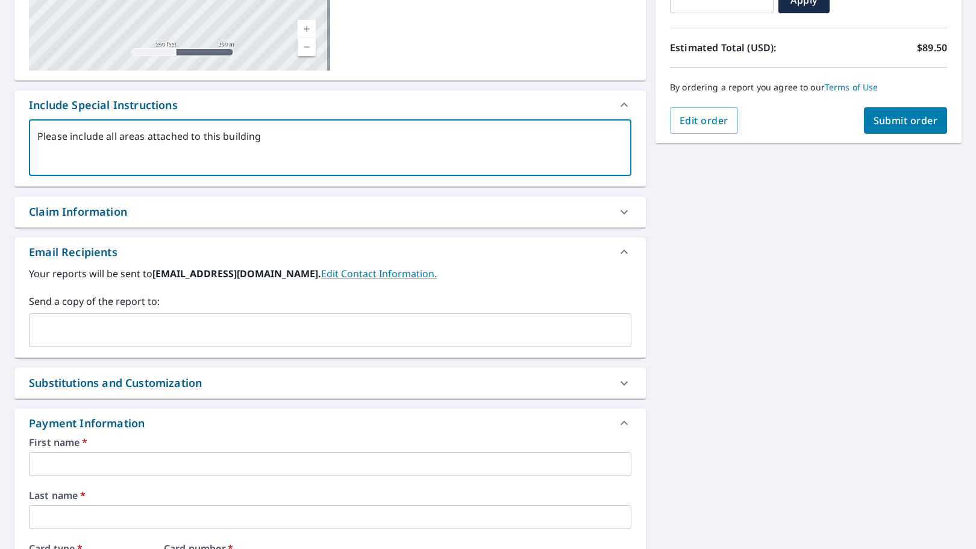
type textarea "Please include all areas attached to this building"
type textarea "x"
click at [201, 325] on input "text" at bounding box center [321, 330] width 574 height 23
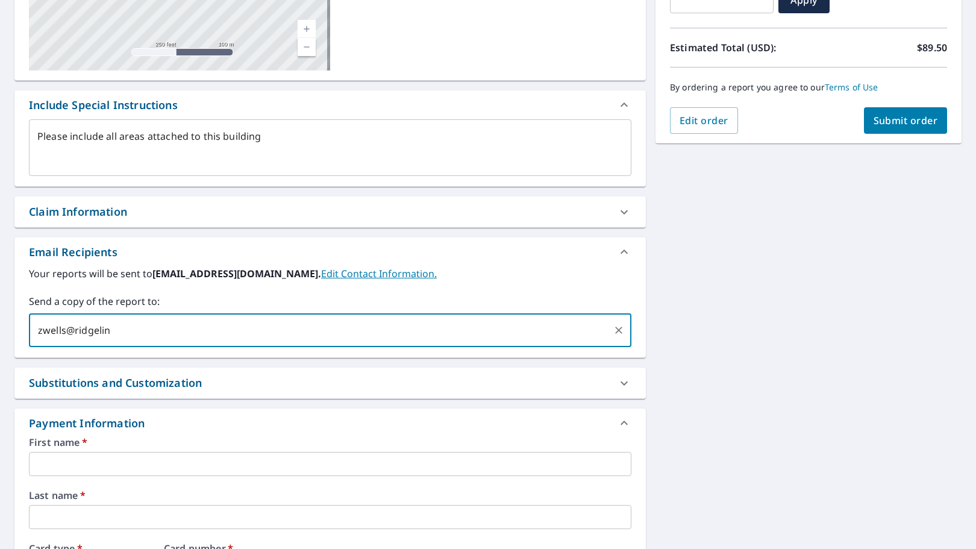
type input "zwells@ridgeline"
type textarea "x"
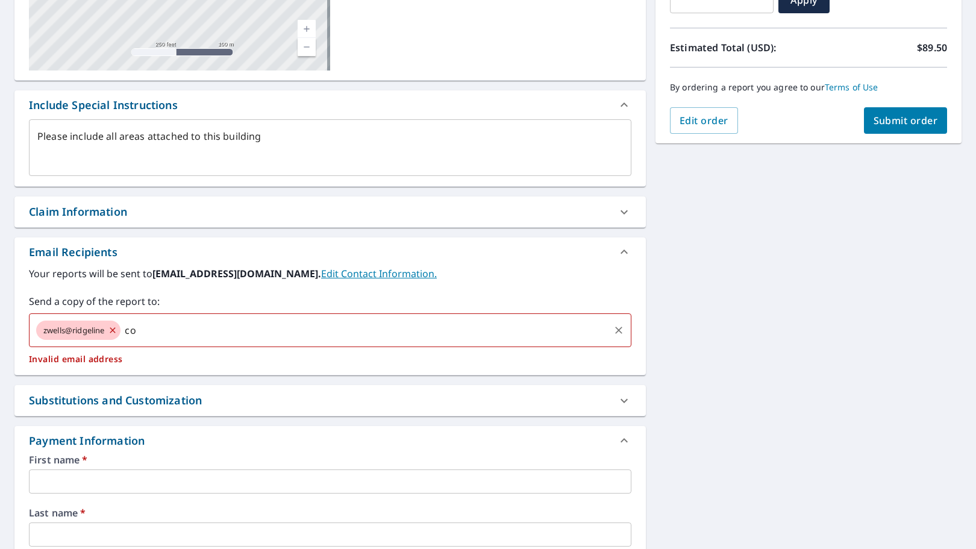
type input "c"
type textarea "x"
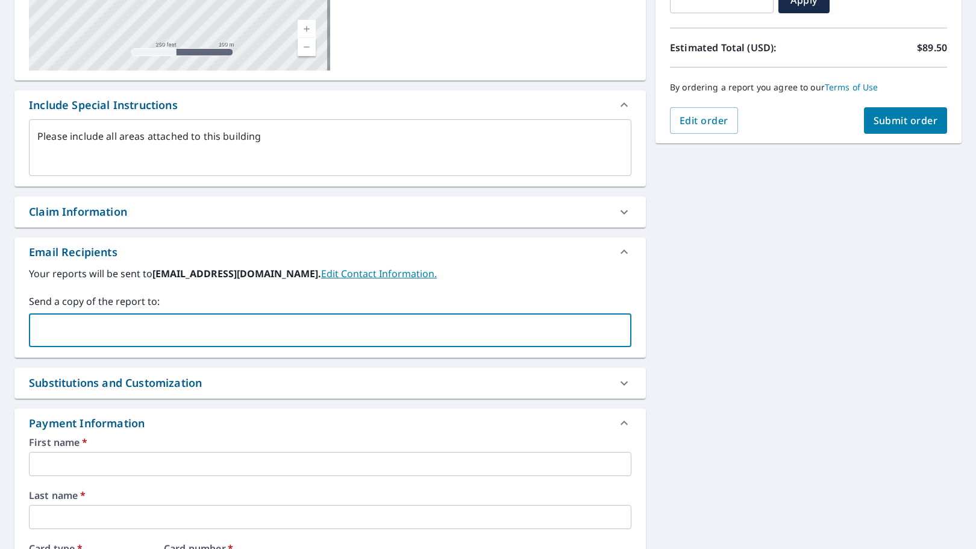
type input "x"
type input "zwella"
type textarea "x"
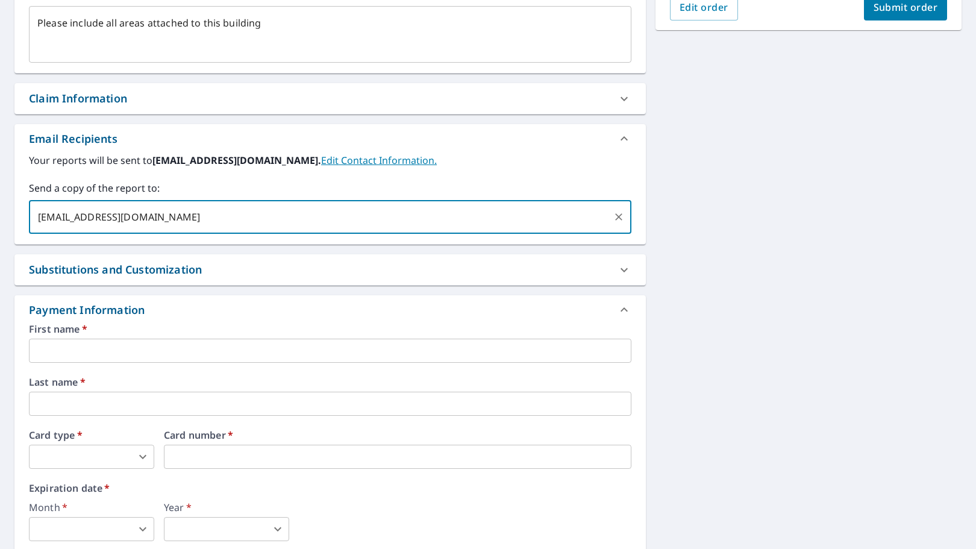
type input "zwells@ridgelineconstructionshsv.com"
click at [138, 347] on input "text" at bounding box center [330, 351] width 602 height 24
type textarea "x"
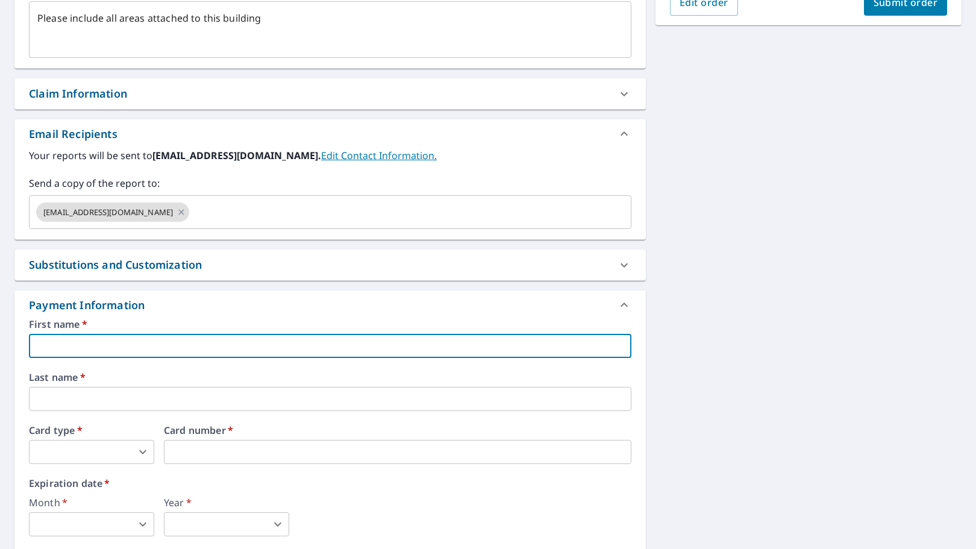
scroll to position [360, 0]
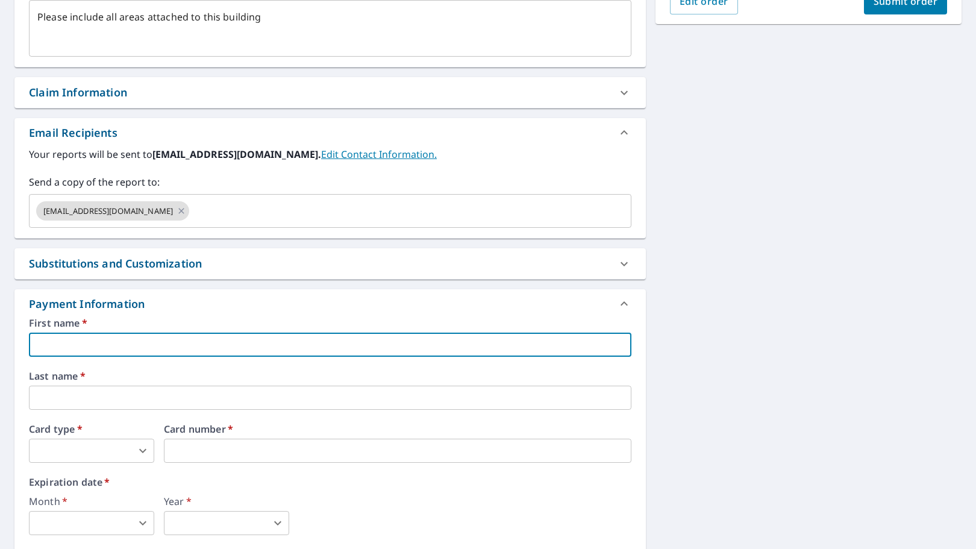
type textarea "x"
type input "M"
type textarea "x"
type input "Mi"
type textarea "x"
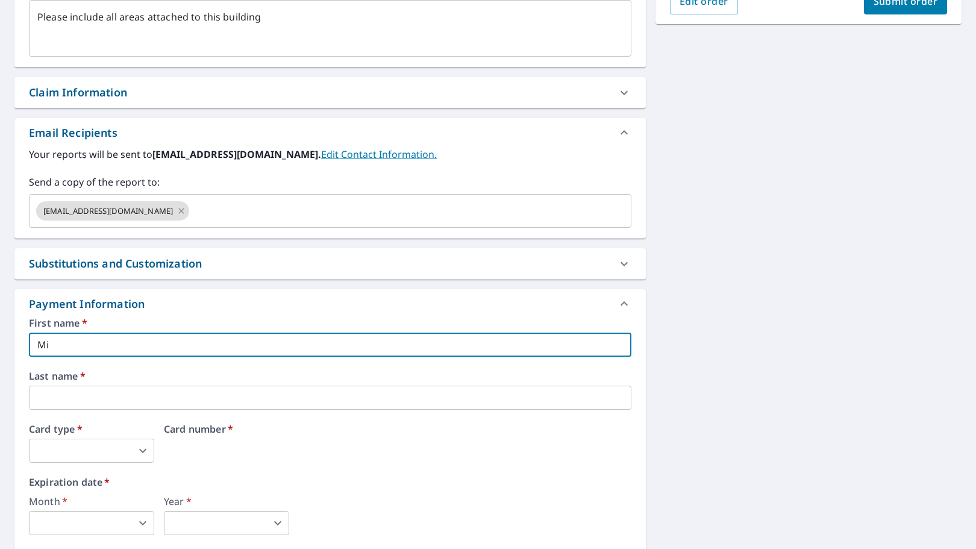
type input "Mic"
type textarea "x"
type input "Mich"
type textarea "x"
type input "Michae"
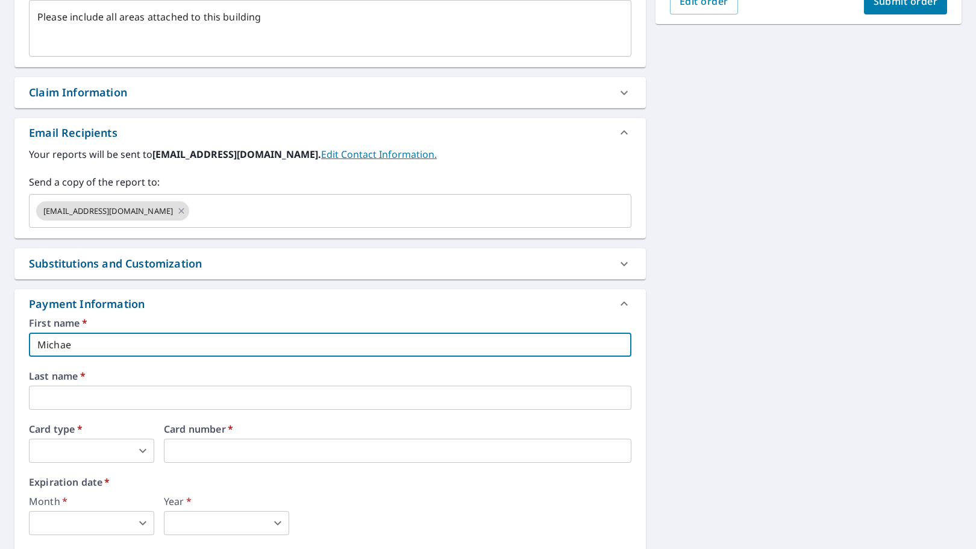
type textarea "x"
type input "Michael"
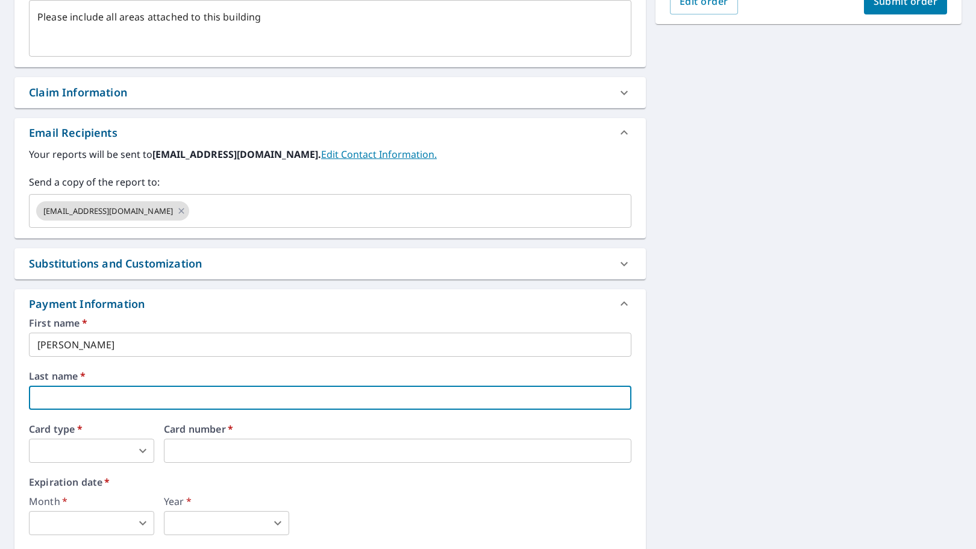
type textarea "x"
type input "A"
type textarea "x"
type input "As"
type textarea "x"
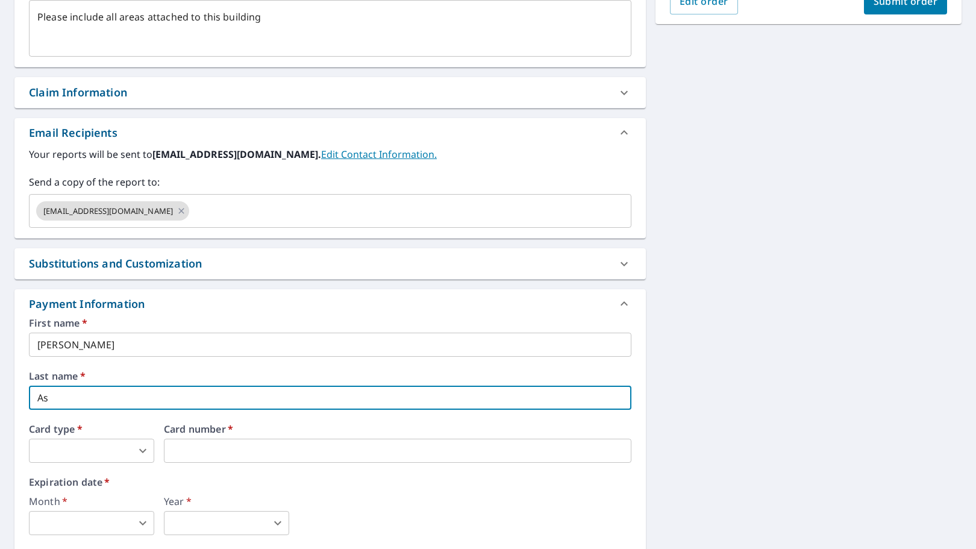
type input "Asg"
type textarea "x"
type input "As"
type textarea "x"
type input "Ash"
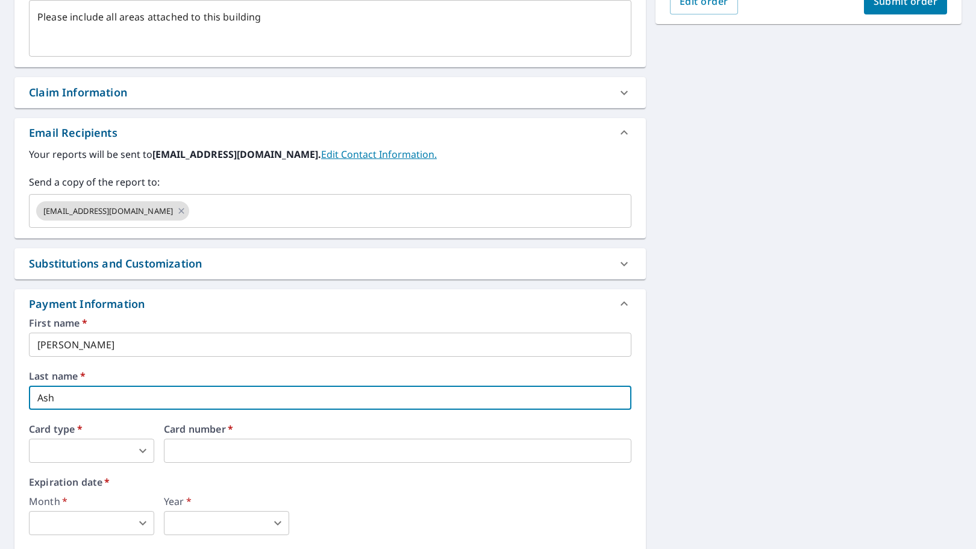
type textarea "x"
type input "Ashl"
type textarea "x"
type input "Ashle"
type textarea "x"
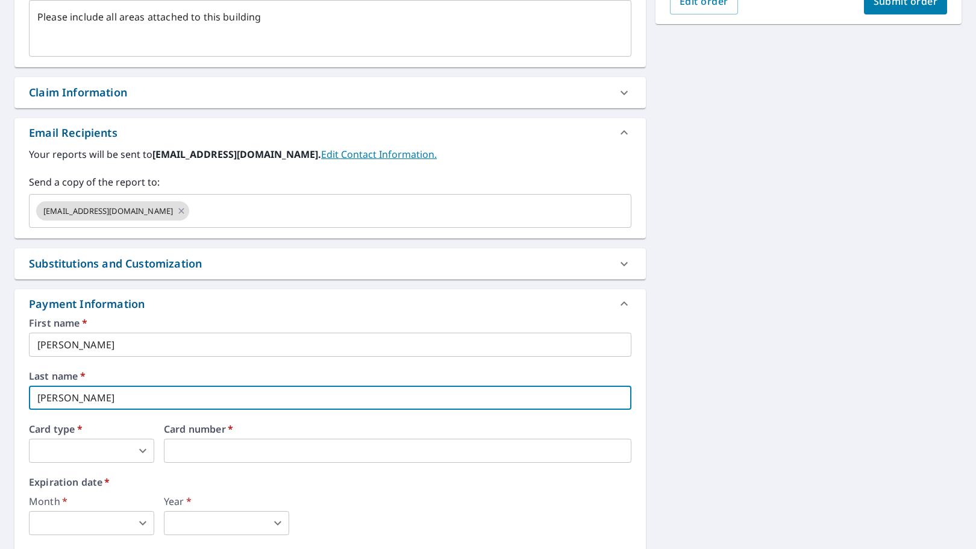
type input "Ashley"
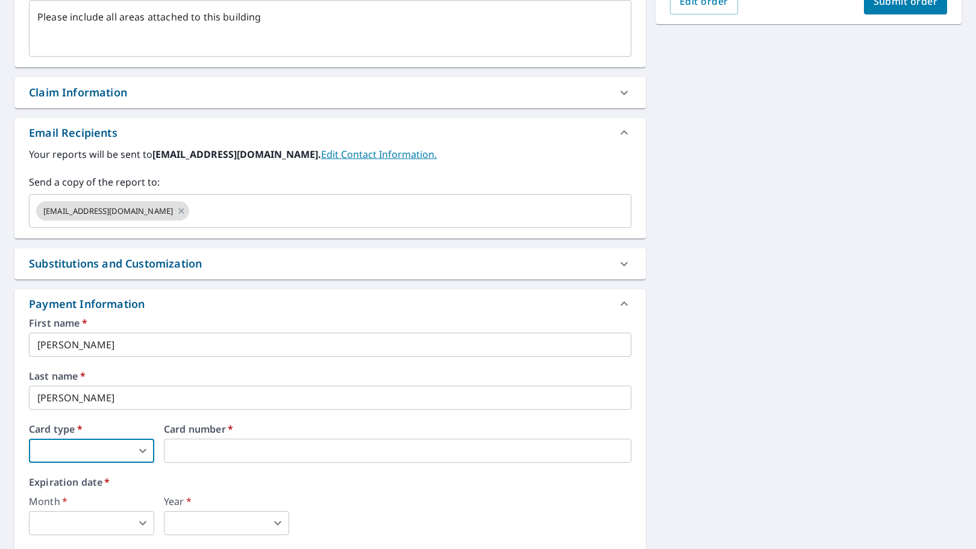
click at [124, 445] on body "NA NA Dashboard Order History Cancel Order NA Dashboard / Finalize Order Finali…" at bounding box center [488, 274] width 976 height 549
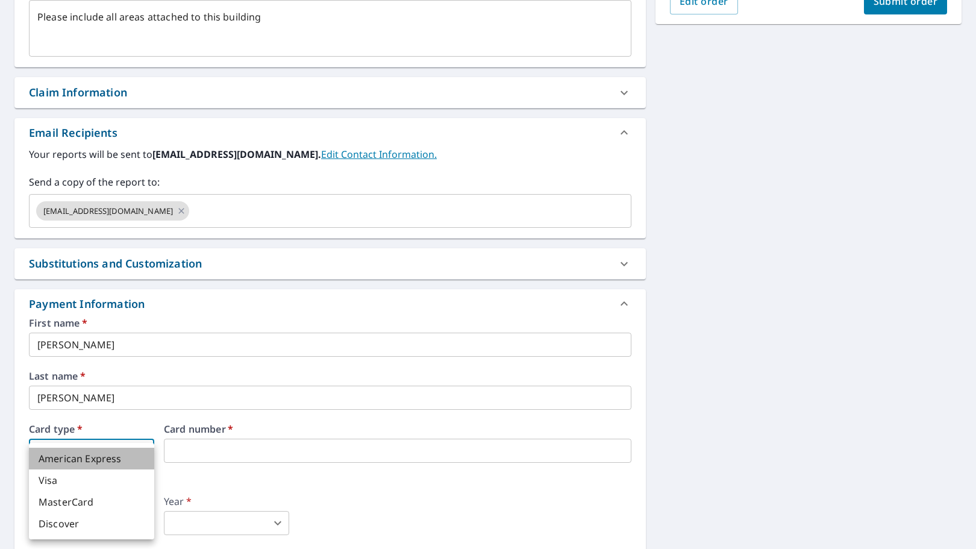
click at [104, 460] on li "American Express" at bounding box center [91, 459] width 125 height 22
type textarea "x"
type input "1"
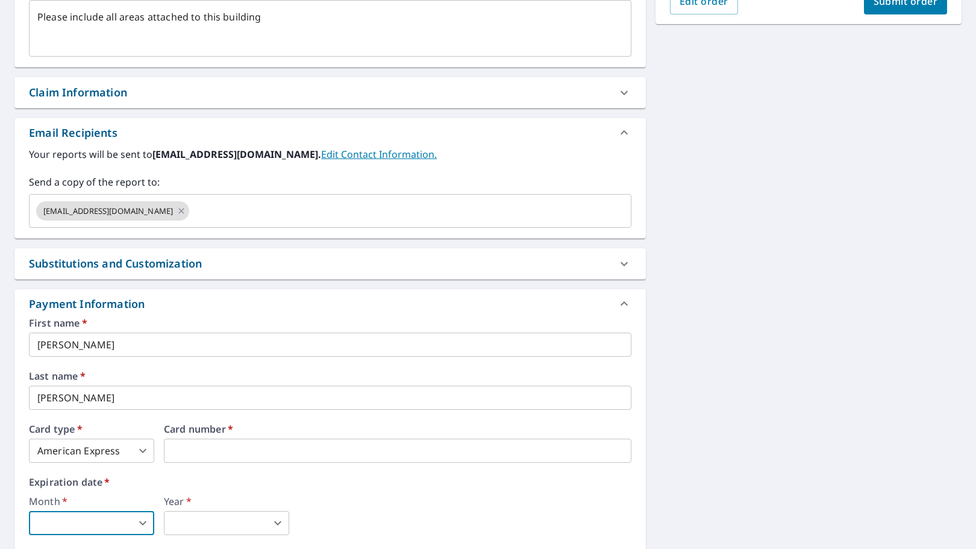
click at [143, 521] on body "NA NA Dashboard Order History Cancel Order NA Dashboard / Finalize Order Finali…" at bounding box center [488, 274] width 976 height 549
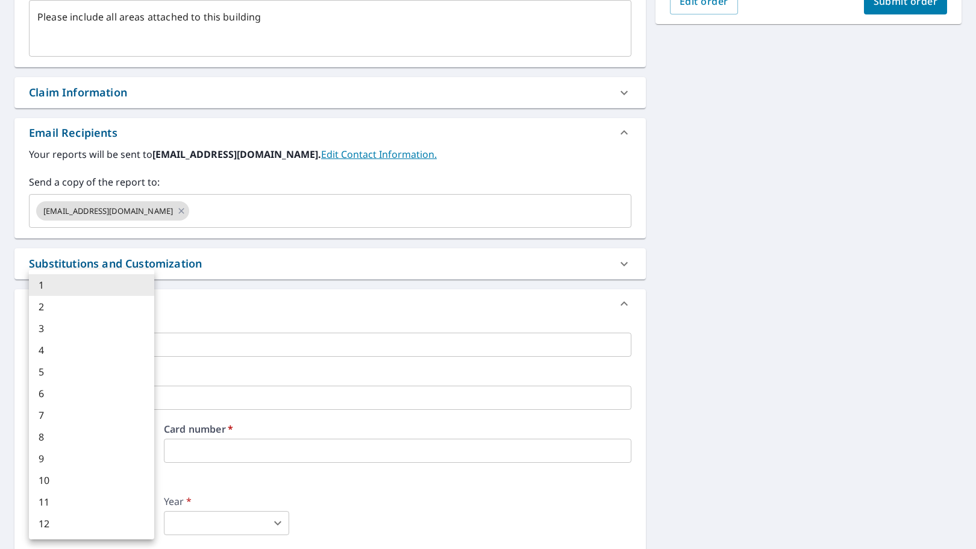
click at [68, 330] on li "3" at bounding box center [91, 328] width 125 height 22
type textarea "x"
type input "3"
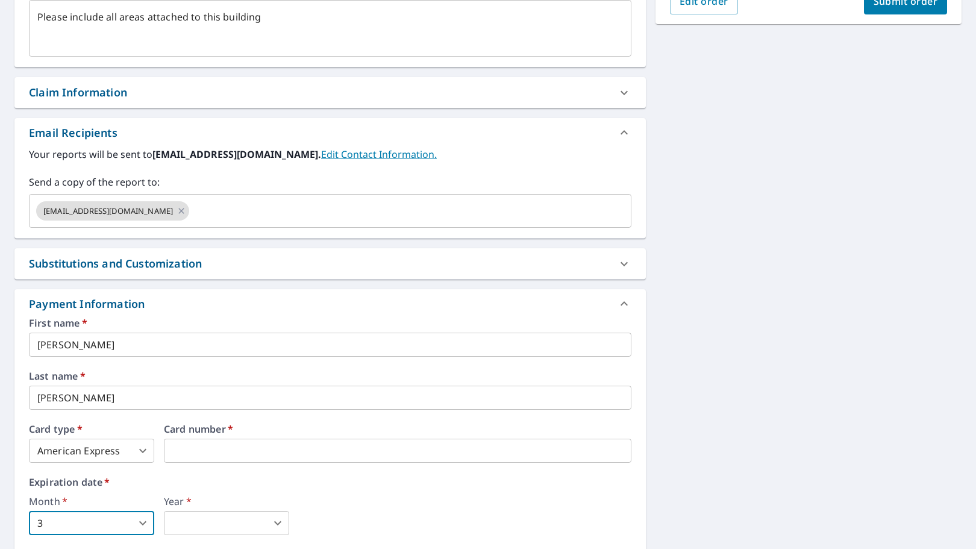
click at [204, 524] on body "NA NA Dashboard Order History Cancel Order NA Dashboard / Finalize Order Finali…" at bounding box center [488, 274] width 976 height 549
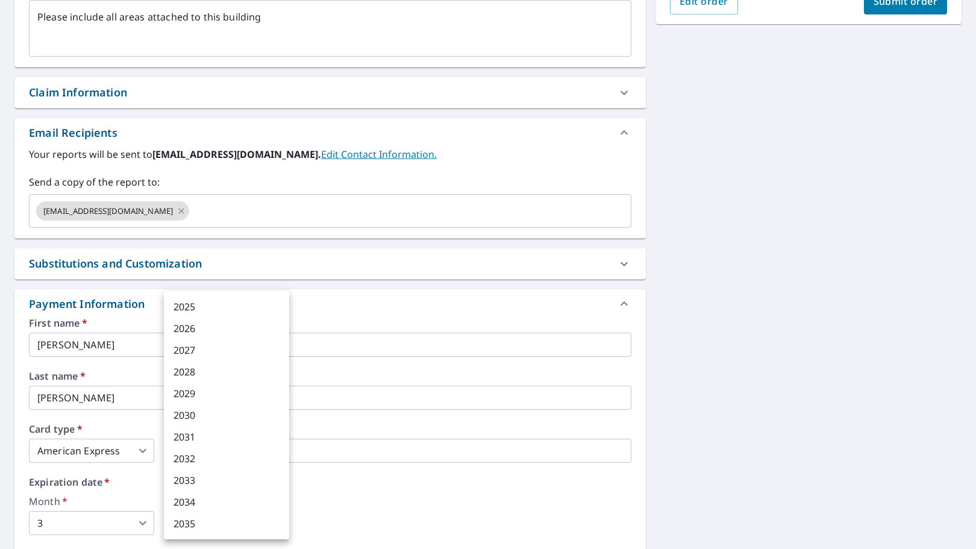
click at [187, 413] on li "2030" at bounding box center [226, 415] width 125 height 22
type textarea "x"
type input "2030"
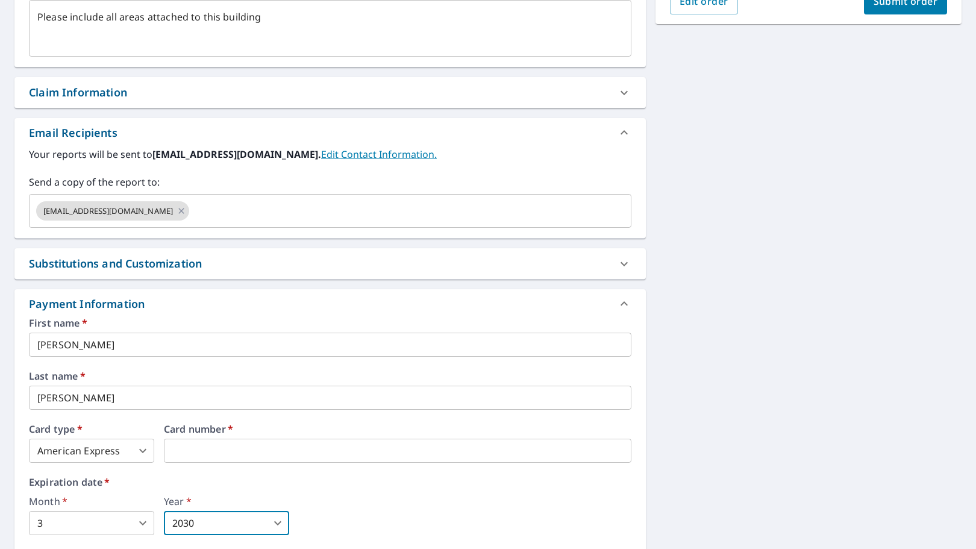
click at [348, 498] on div "Month   * 3 3 ​ Year   * 2030 2030 ​" at bounding box center [330, 515] width 602 height 39
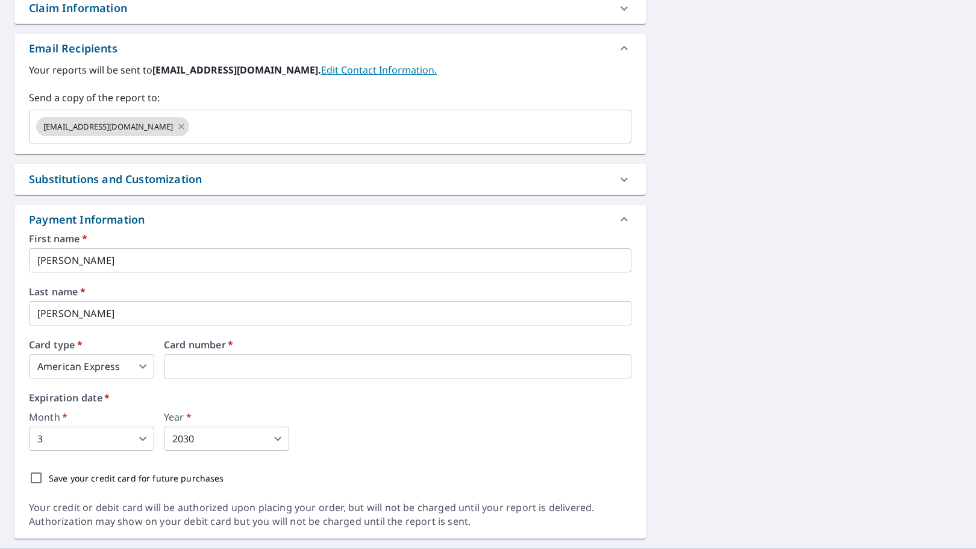
scroll to position [475, 0]
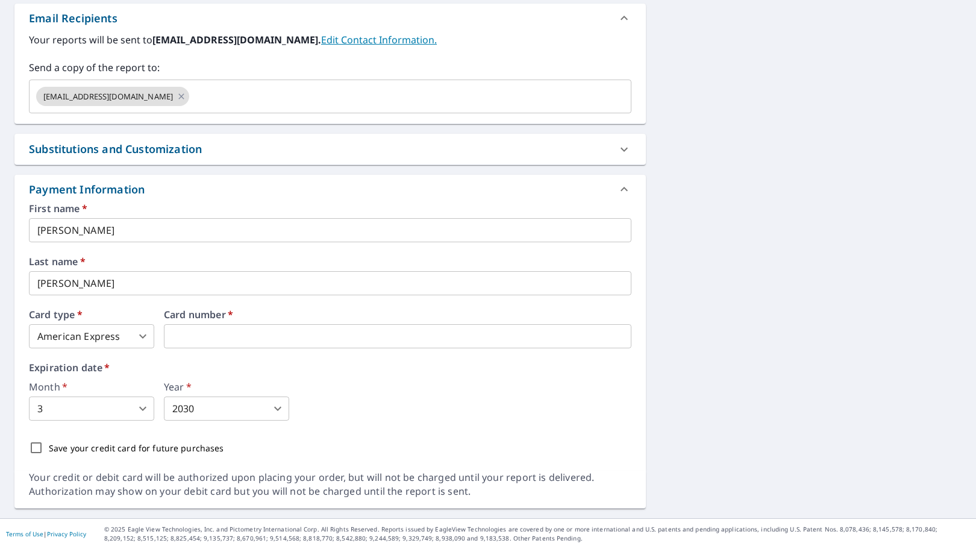
click at [90, 451] on p "Save your credit card for future purchases" at bounding box center [136, 448] width 175 height 13
click at [49, 451] on input "Save your credit card for future purchases" at bounding box center [35, 447] width 25 height 25
checkbox input "true"
click at [402, 443] on div "Save your credit card for future purchases" at bounding box center [330, 447] width 602 height 25
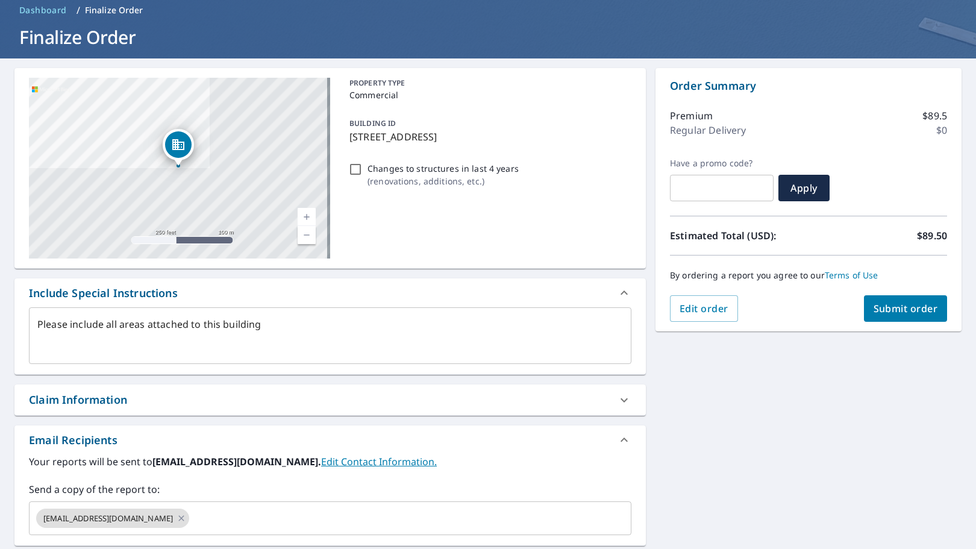
scroll to position [0, 0]
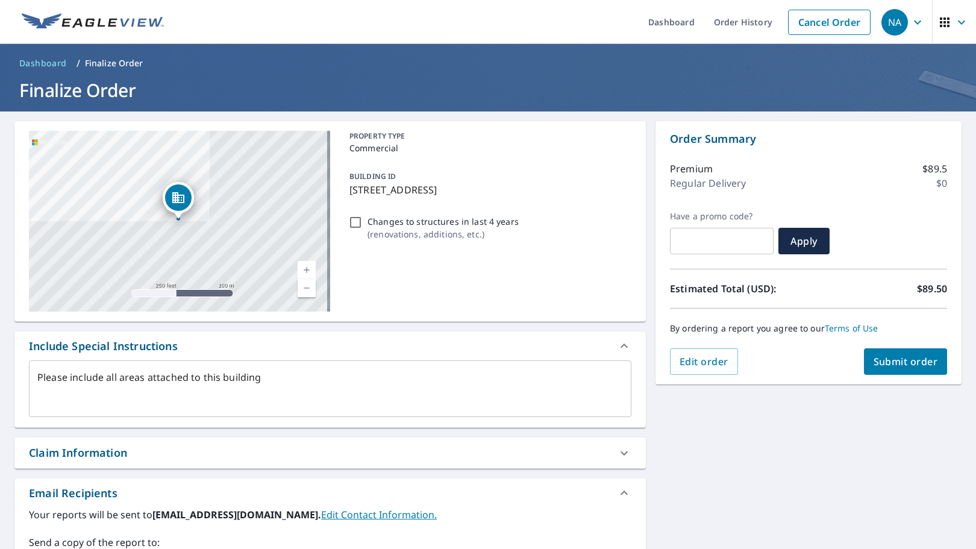
click at [875, 360] on span "Submit order" at bounding box center [906, 361] width 64 height 13
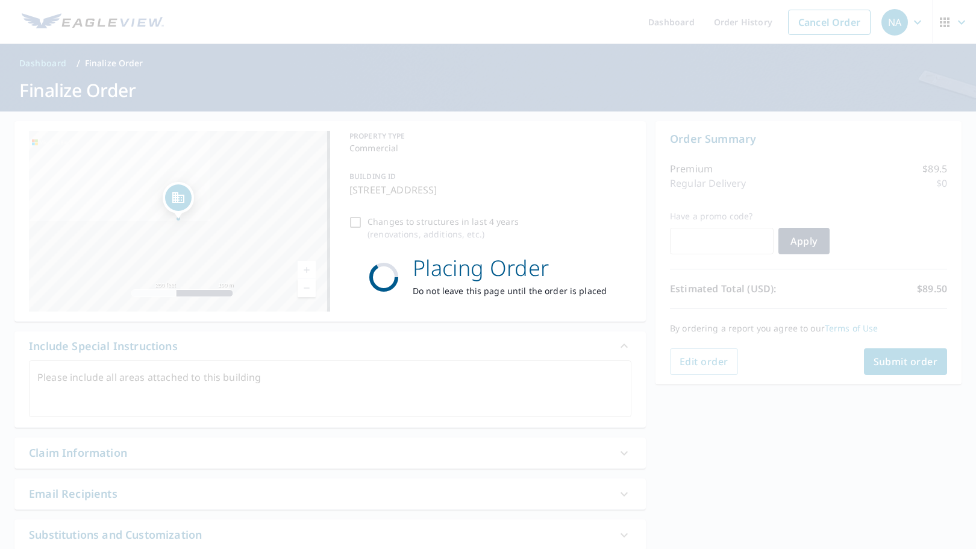
type textarea "x"
